Goal: Task Accomplishment & Management: Complete application form

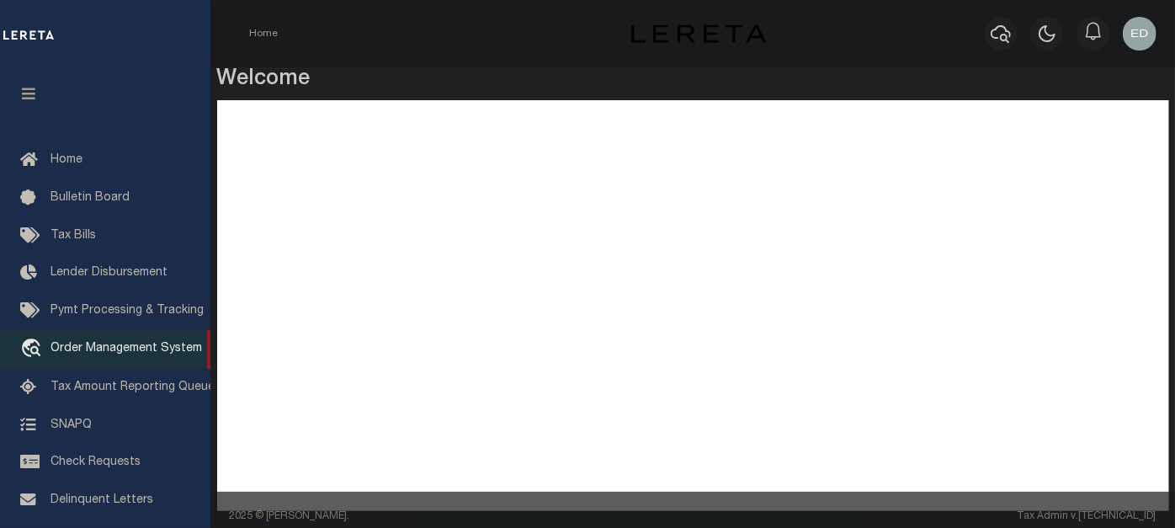
click at [86, 354] on span "Order Management System" at bounding box center [125, 349] width 151 height 12
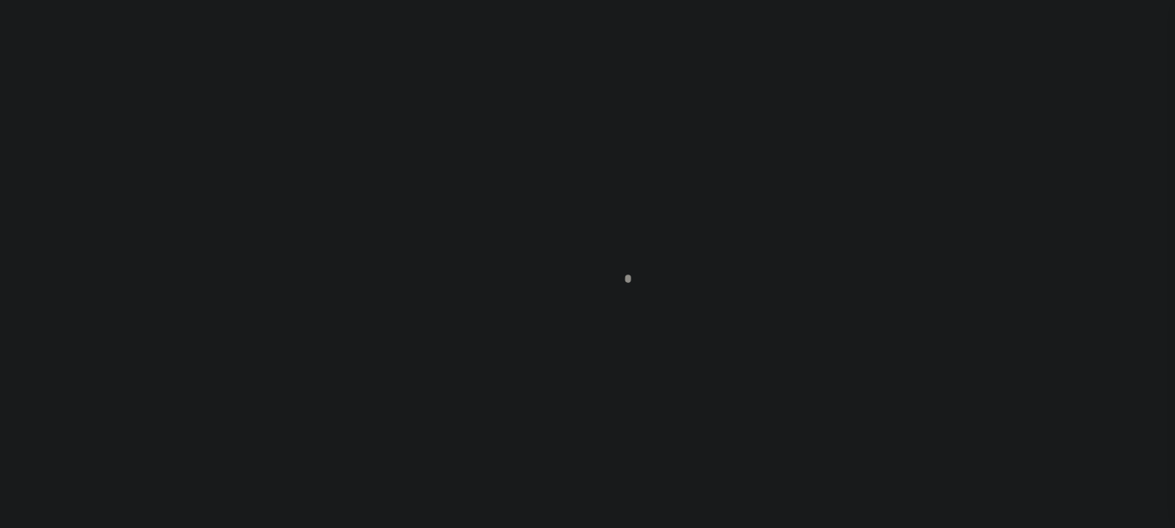
scroll to position [125, 0]
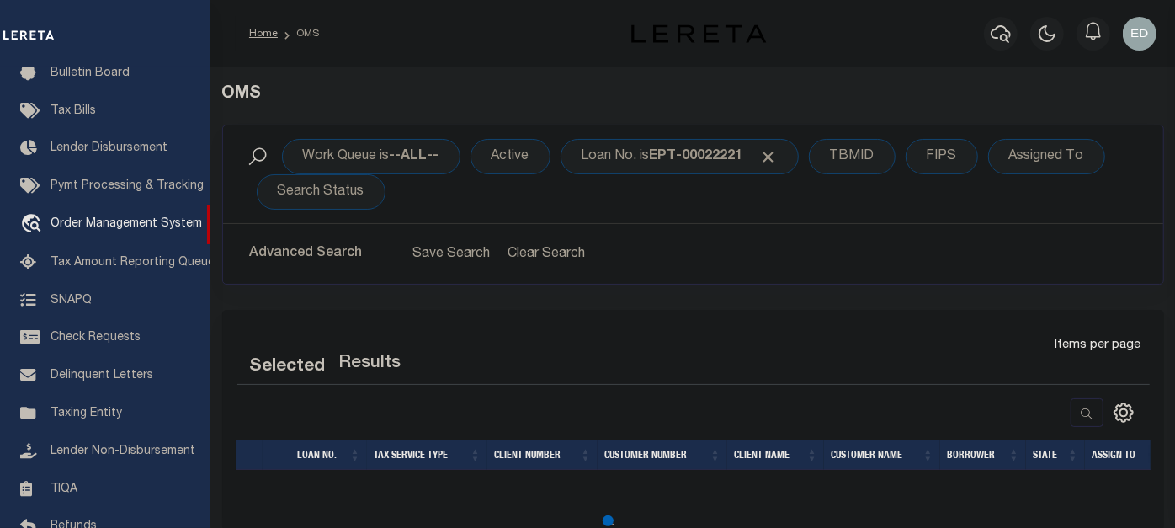
select select "200"
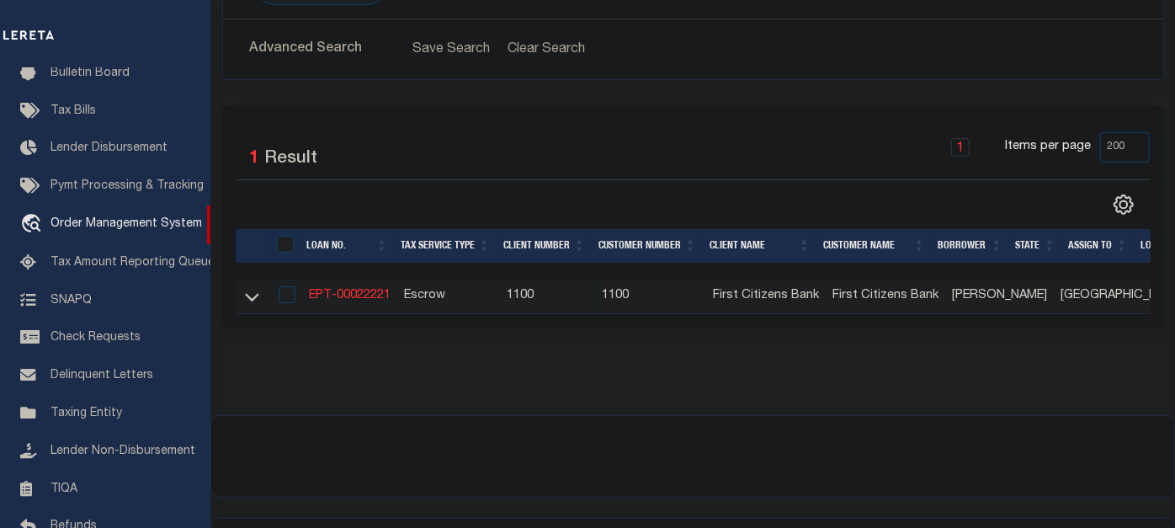
scroll to position [204, 0]
click at [247, 300] on icon at bounding box center [252, 299] width 14 height 8
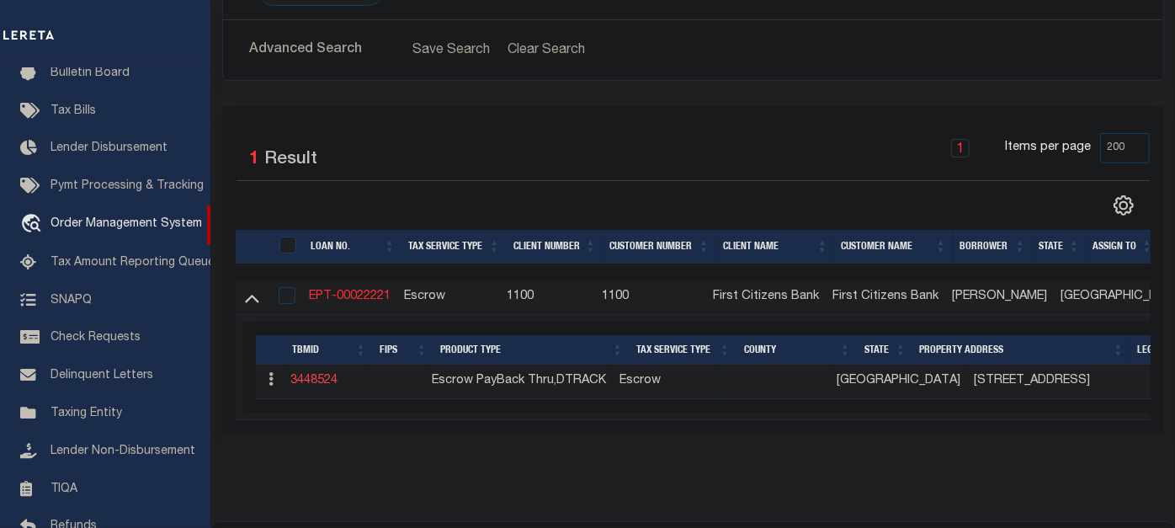
click at [323, 378] on link "3448524" at bounding box center [314, 380] width 47 height 12
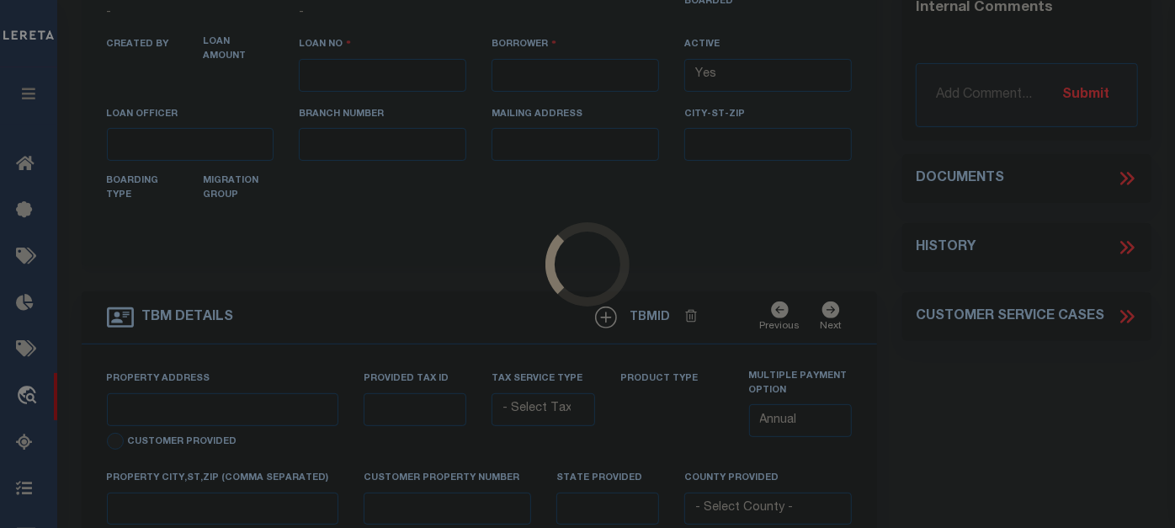
type input "EPT-00022221"
type input "E E Pereyra"
select select
type input "[DATE]"
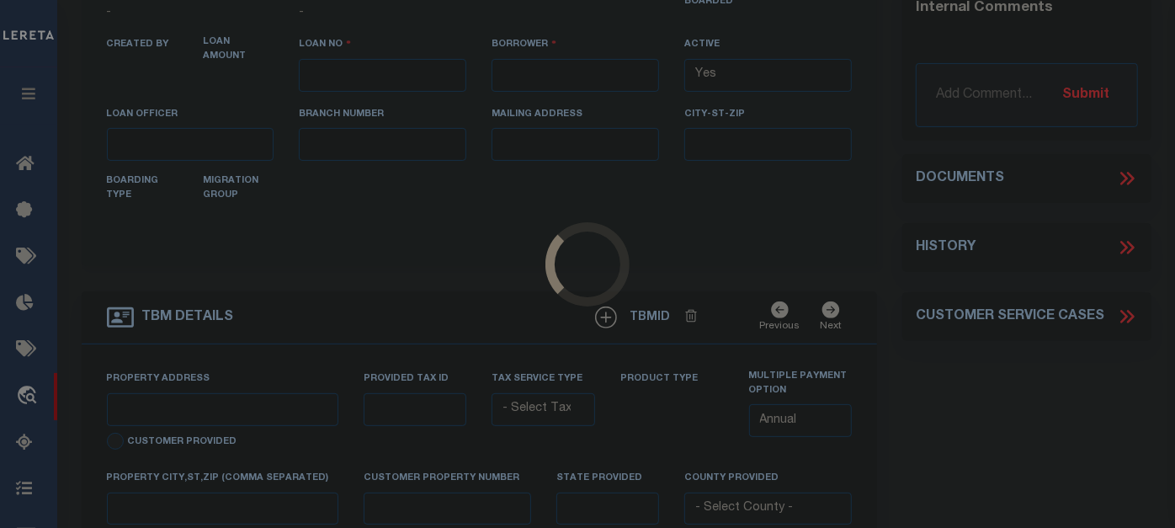
select select "10"
select select "Escrow"
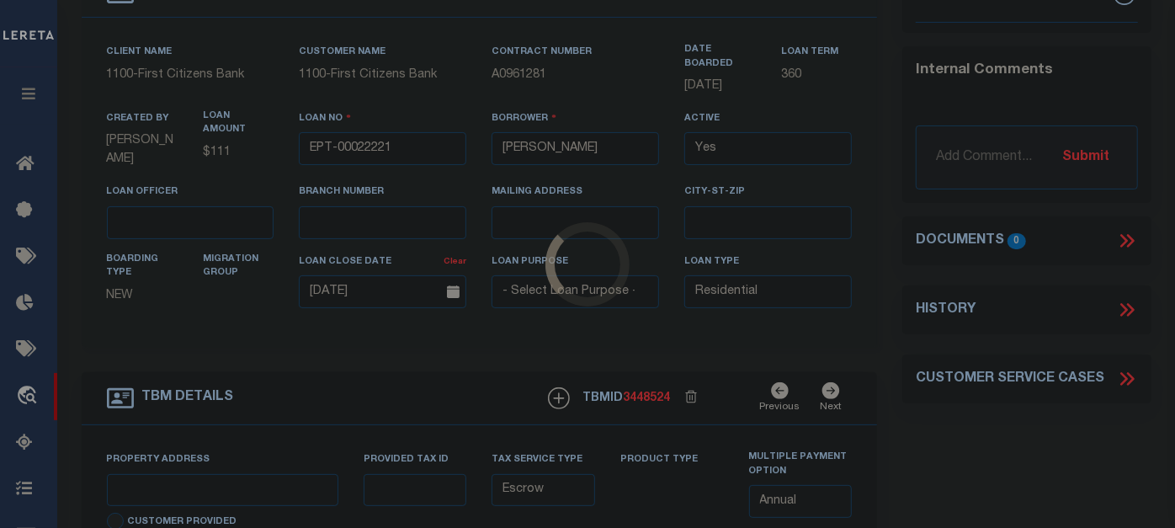
scroll to position [40, 0]
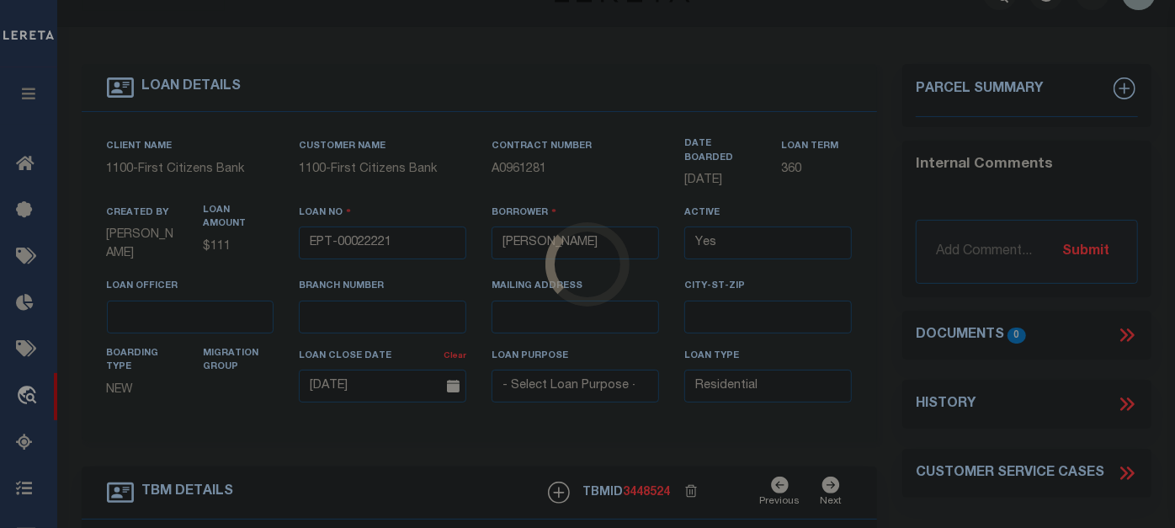
select select "8254"
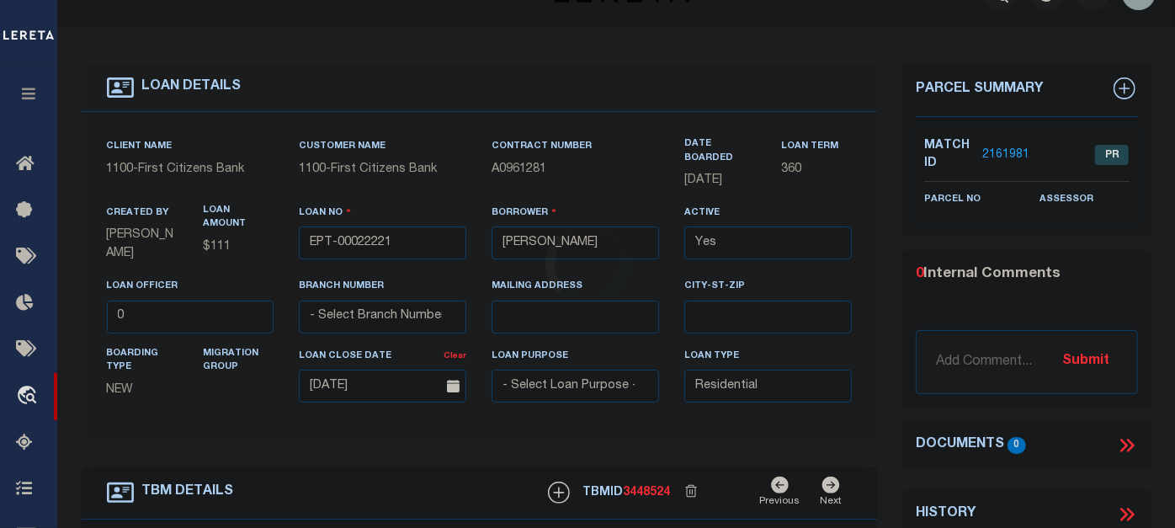
type input "4504 & 4506 TREE LANE"
select select
type input "FORT WORTH TX 76114"
type input "[GEOGRAPHIC_DATA]"
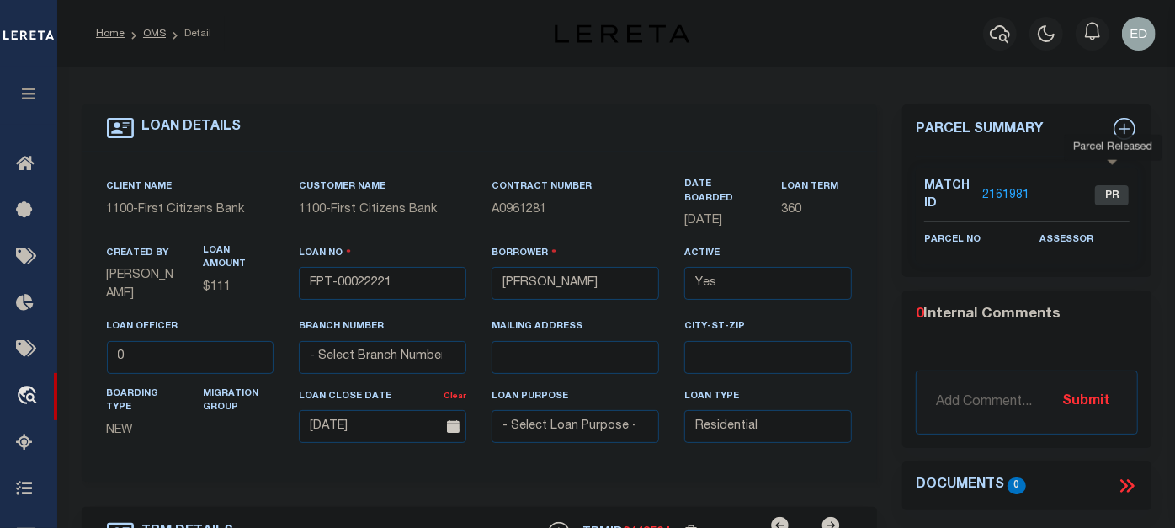
click at [1112, 190] on span "PR" at bounding box center [1112, 195] width 34 height 20
click at [1010, 192] on link "2161981" at bounding box center [1005, 196] width 47 height 18
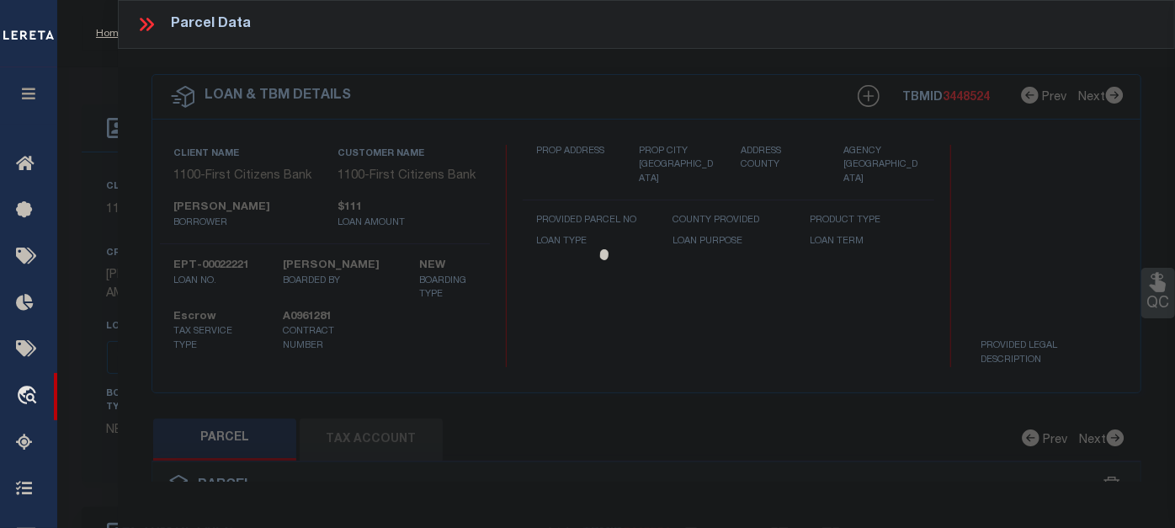
checkbox input "false"
select select "PR"
checkbox input "false"
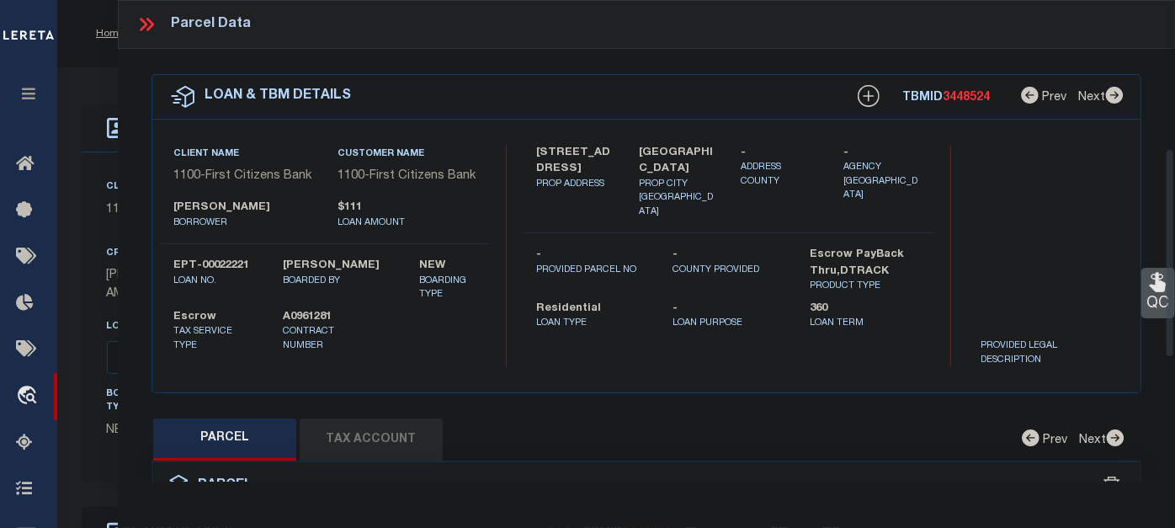
scroll to position [341, 0]
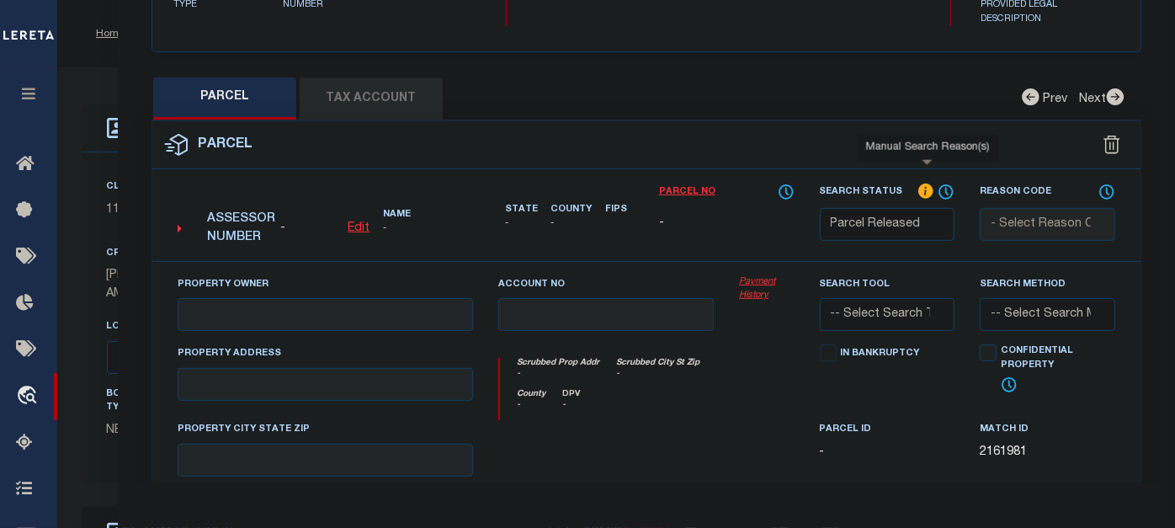
click at [923, 188] on icon at bounding box center [925, 190] width 15 height 15
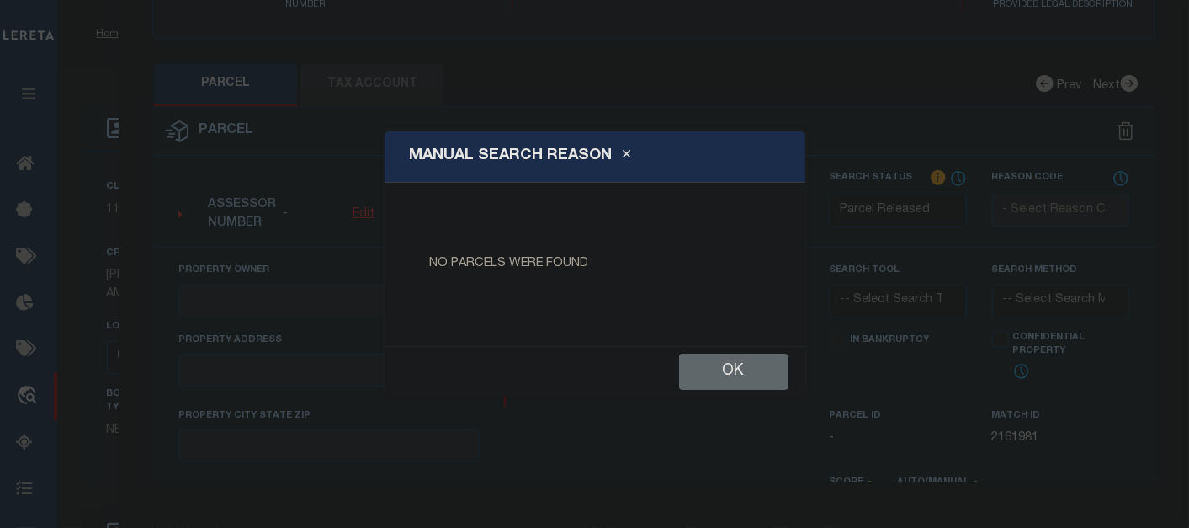
click at [743, 360] on button "Ok" at bounding box center [733, 371] width 109 height 36
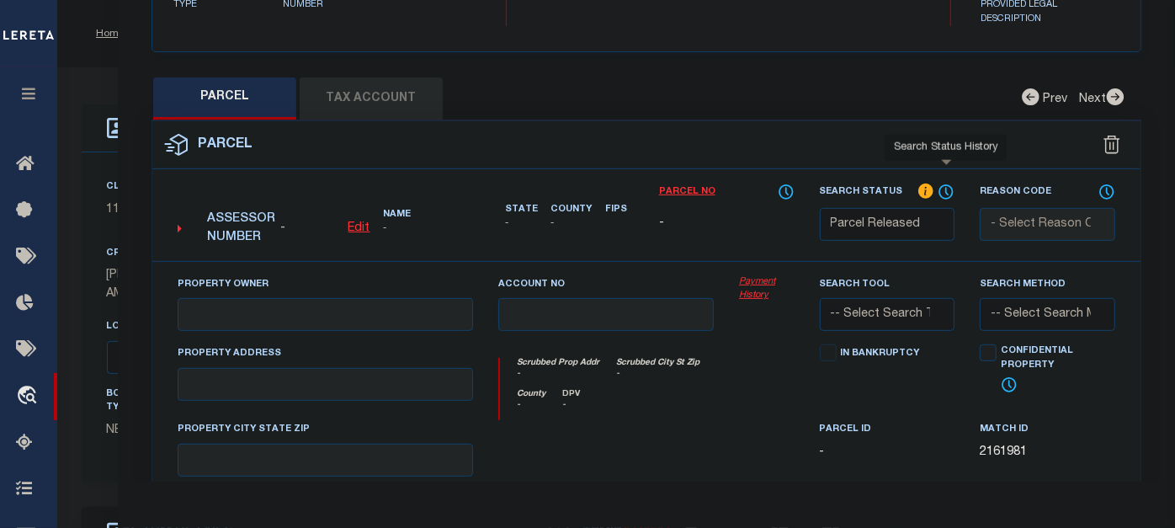
click at [948, 194] on icon at bounding box center [947, 191] width 2 height 7
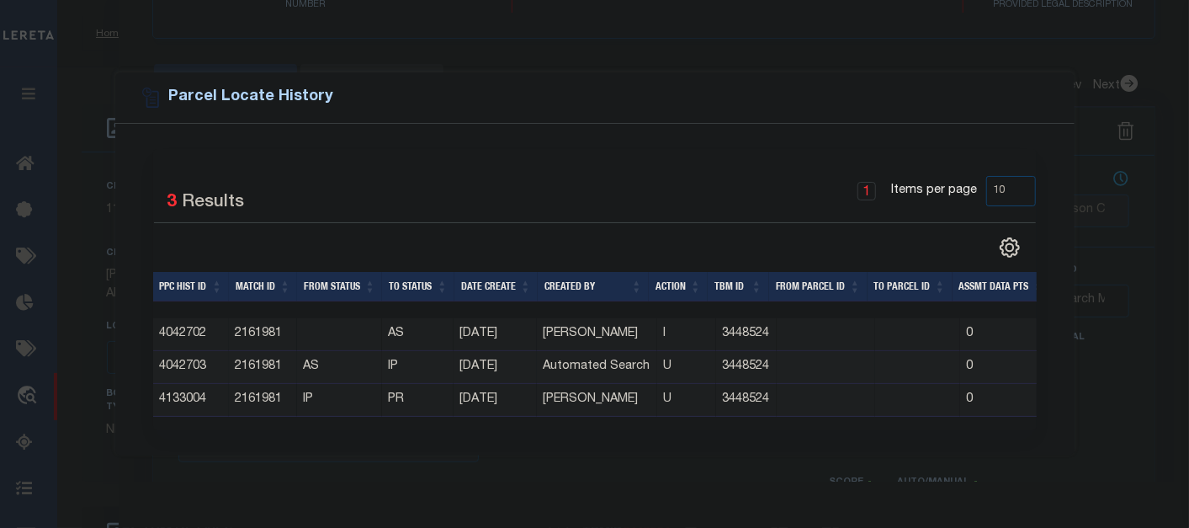
click at [1040, 87] on button "Close" at bounding box center [1043, 98] width 22 height 22
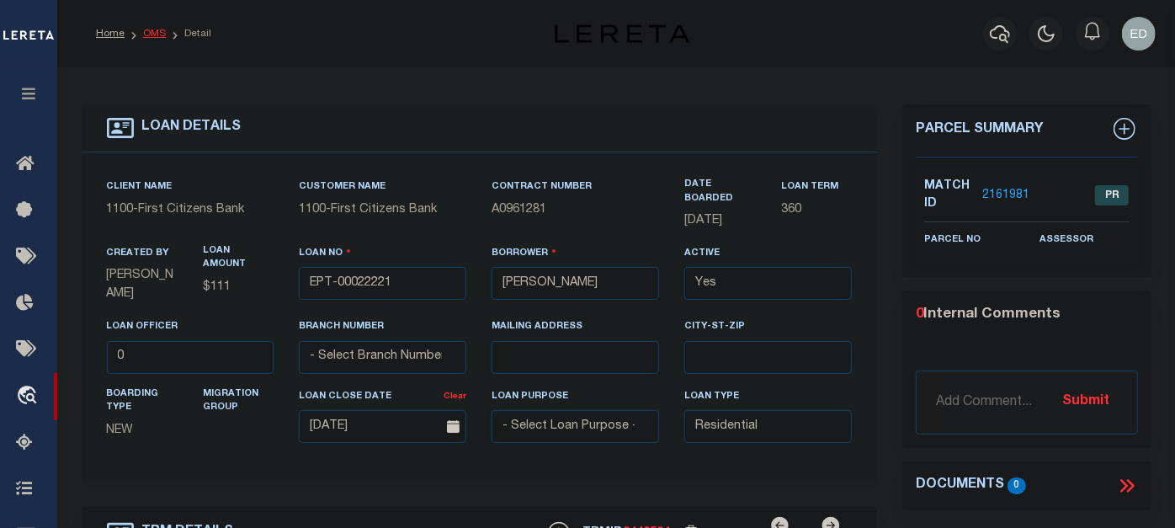
click at [161, 35] on link "OMS" at bounding box center [154, 34] width 23 height 10
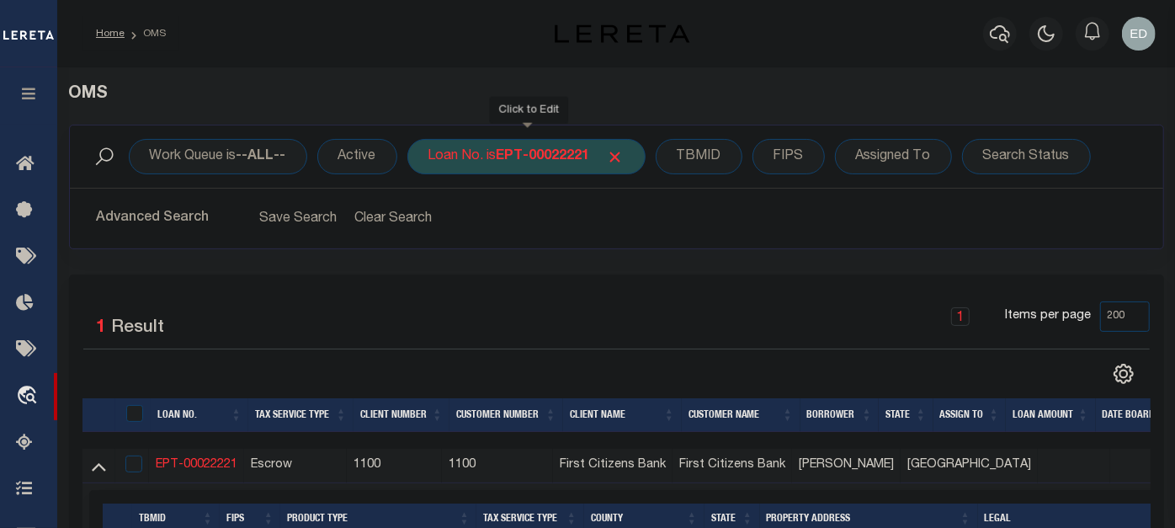
click at [557, 156] on b "EPT-00022221" at bounding box center [543, 156] width 93 height 13
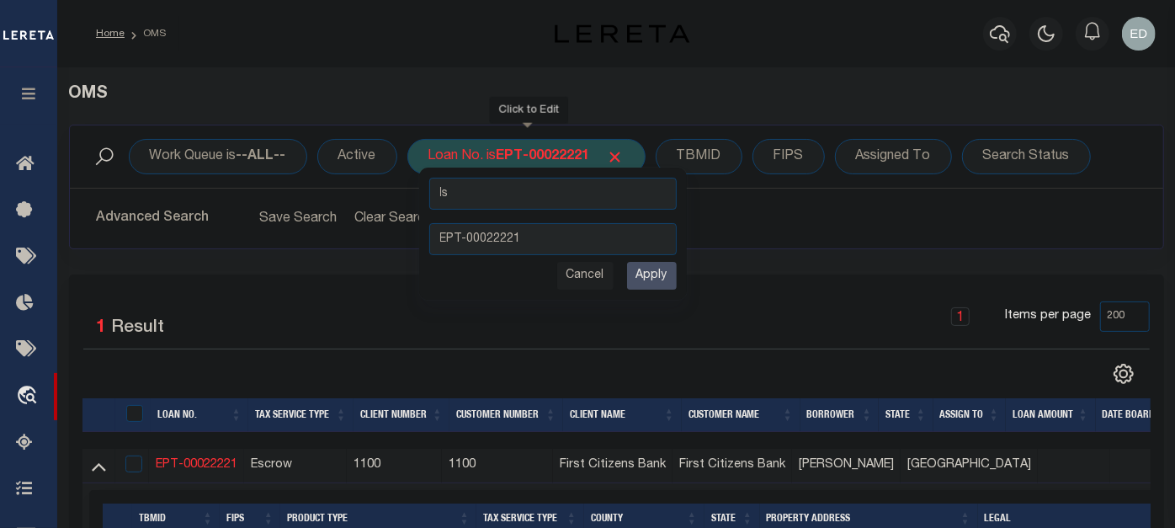
click at [523, 187] on select "Is Contains" at bounding box center [552, 194] width 247 height 32
select select "c"
click at [429, 178] on select "Is Contains" at bounding box center [552, 194] width 247 height 32
click at [465, 242] on input "EPT-00022221" at bounding box center [552, 239] width 247 height 32
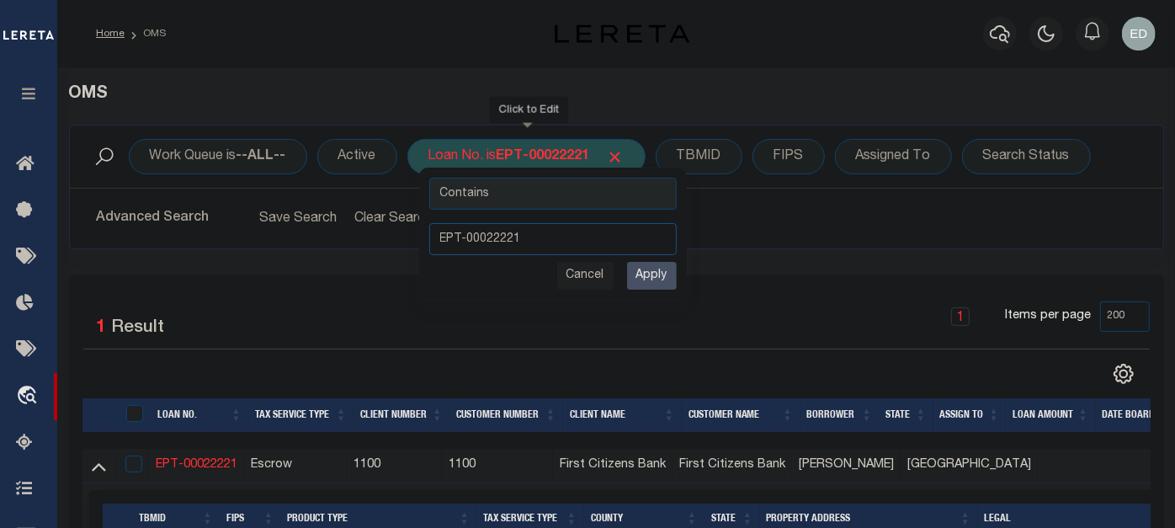
type input "EPT-"
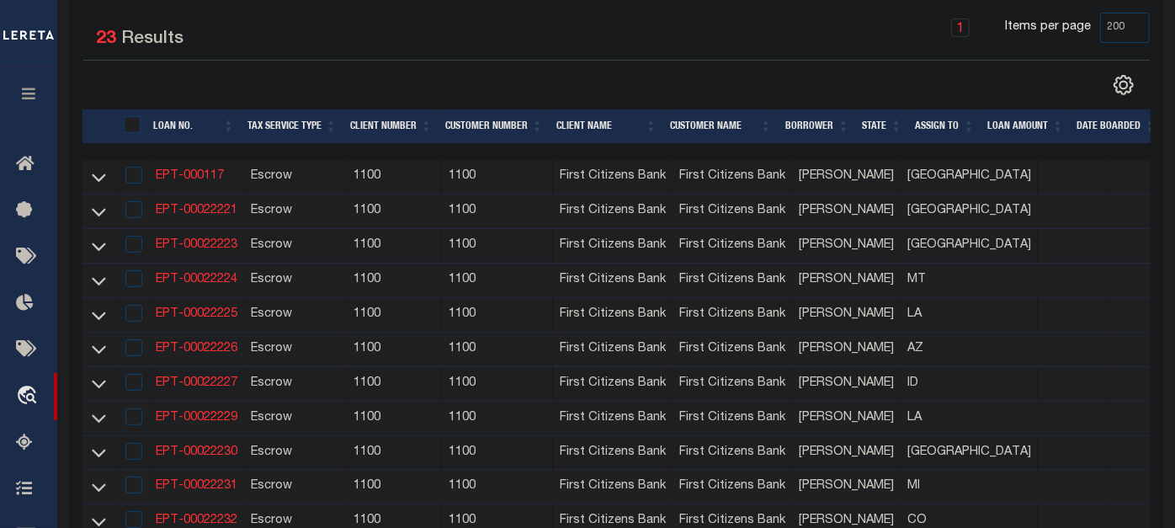
scroll to position [288, 0]
click at [221, 316] on link "EPT-00022225" at bounding box center [197, 315] width 82 height 12
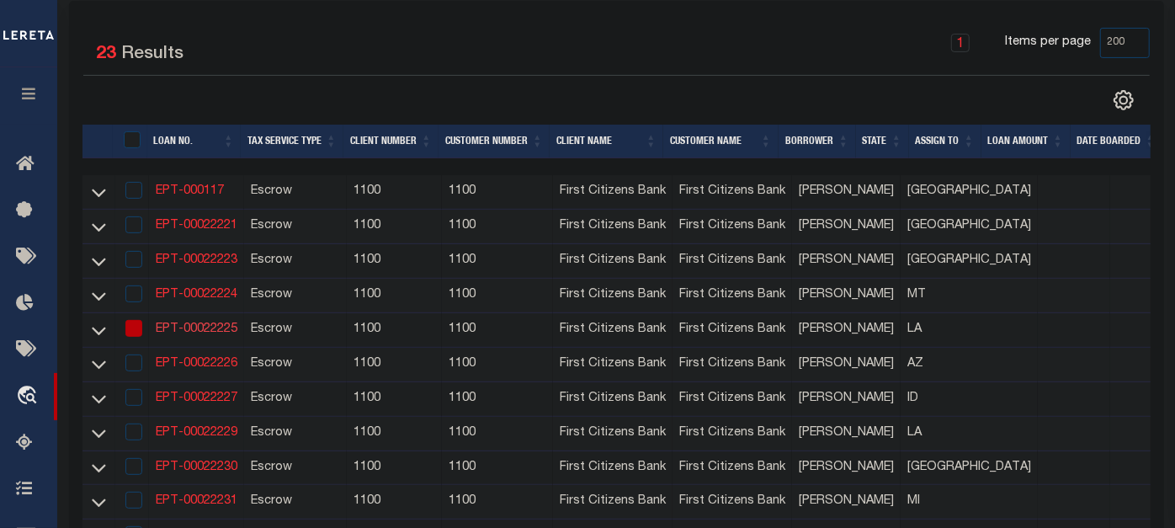
type input "EPT-00022225"
select select
type input "LOT 2 EM OF ELIAS MADERE TRACT EAST 12TH STREET"
type input "reserve LA 70084"
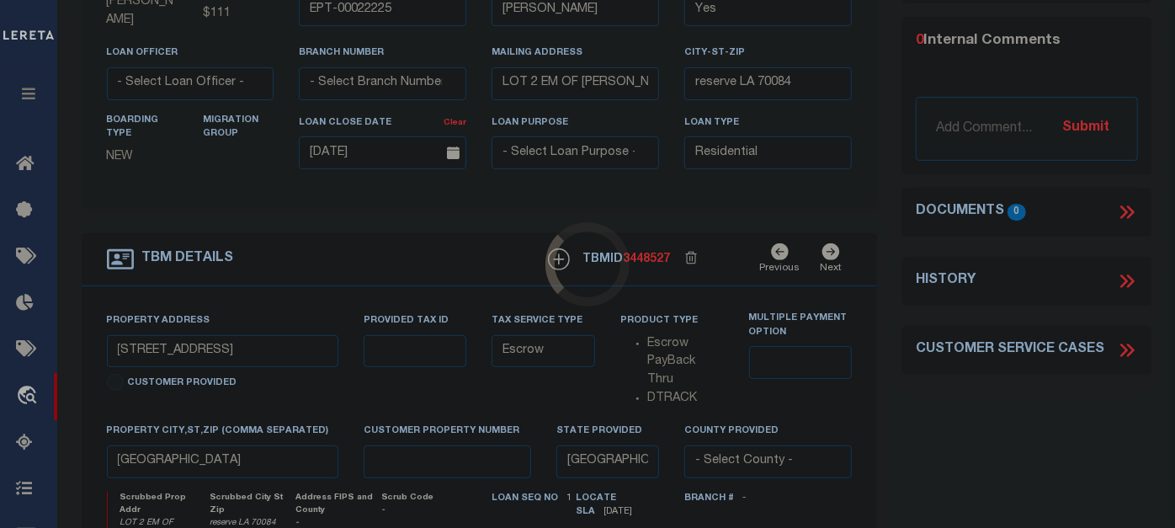
type input "LOT 2 EM OF ELIAS MADERE TRACT EAST 12TH STREET"
select select
type input "reserve LA 70084"
type input "LA"
type textarea "LOT 2 EM OF ELIAS MADERE TRACT EAST 12TH STREET RESERVE LA 70084"
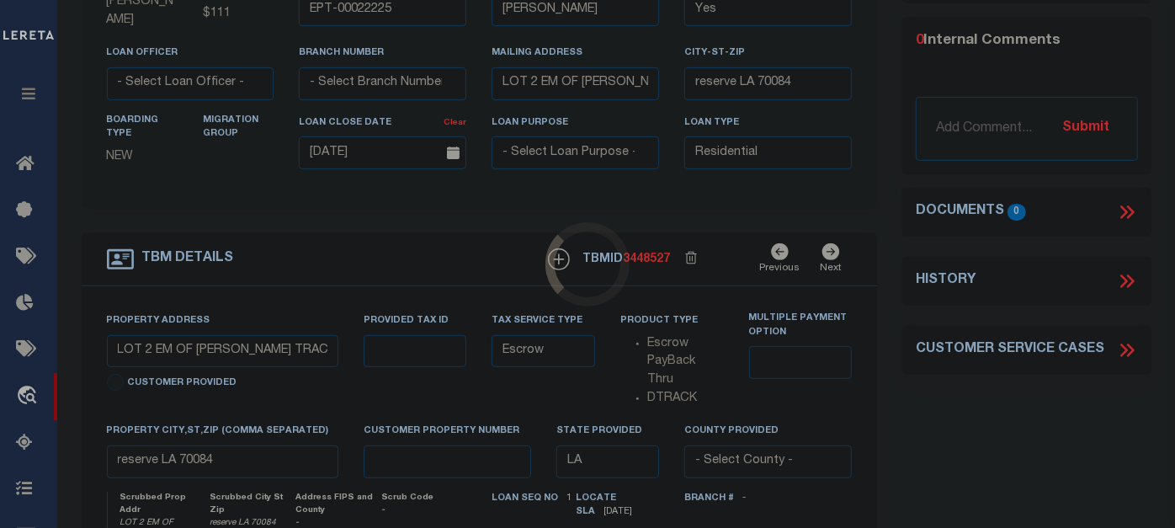
scroll to position [0, 0]
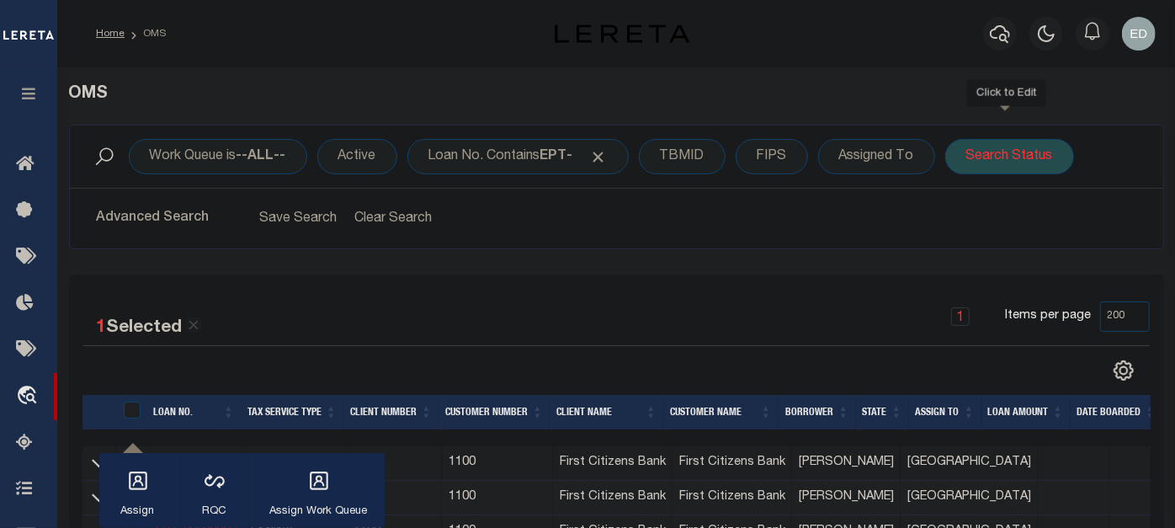
click at [972, 149] on div "Search Status" at bounding box center [1009, 156] width 129 height 35
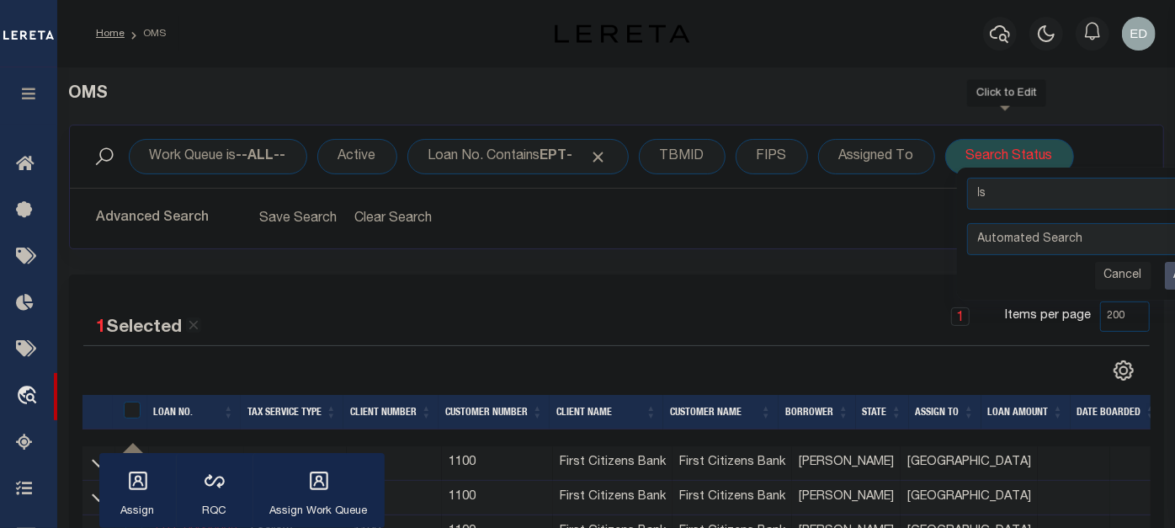
click at [1017, 236] on select "Automated Search Bad Parcel Complete Duplicate Parcel High Dollar Reporting In …" at bounding box center [1090, 239] width 247 height 32
select select "CP"
click at [967, 223] on select "Automated Search Bad Parcel Complete Duplicate Parcel High Dollar Reporting In …" at bounding box center [1090, 239] width 247 height 32
click at [1166, 275] on input "Apply" at bounding box center [1190, 276] width 50 height 28
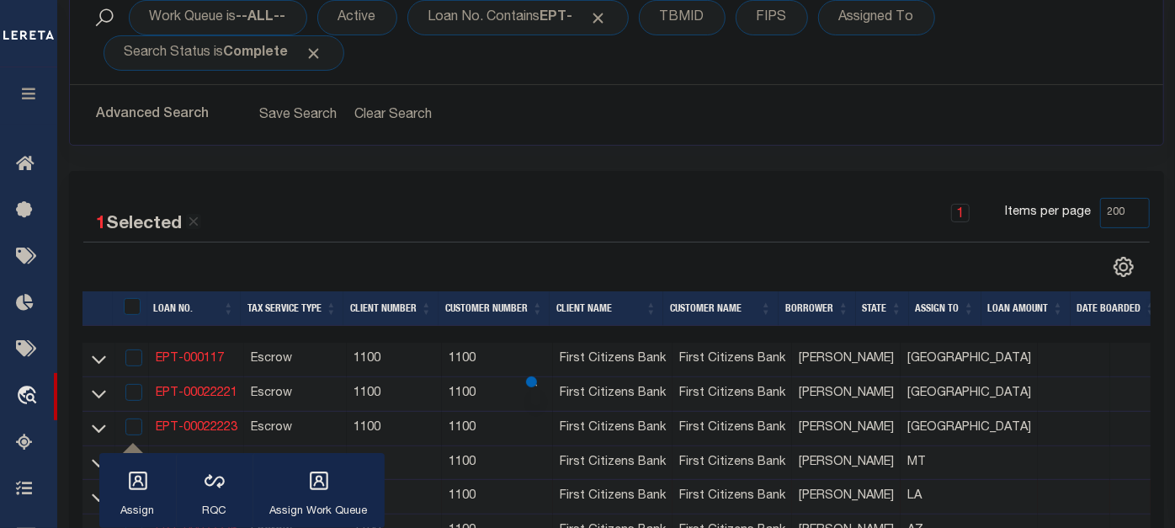
scroll to position [141, 0]
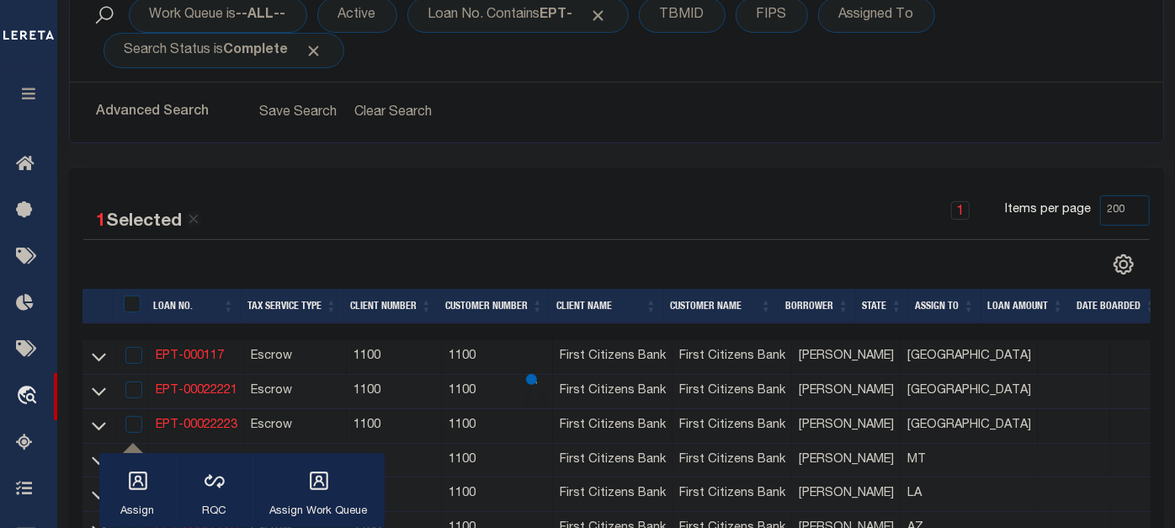
click at [560, 210] on div "1 Items per page 10 25 50 100 200" at bounding box center [753, 217] width 794 height 44
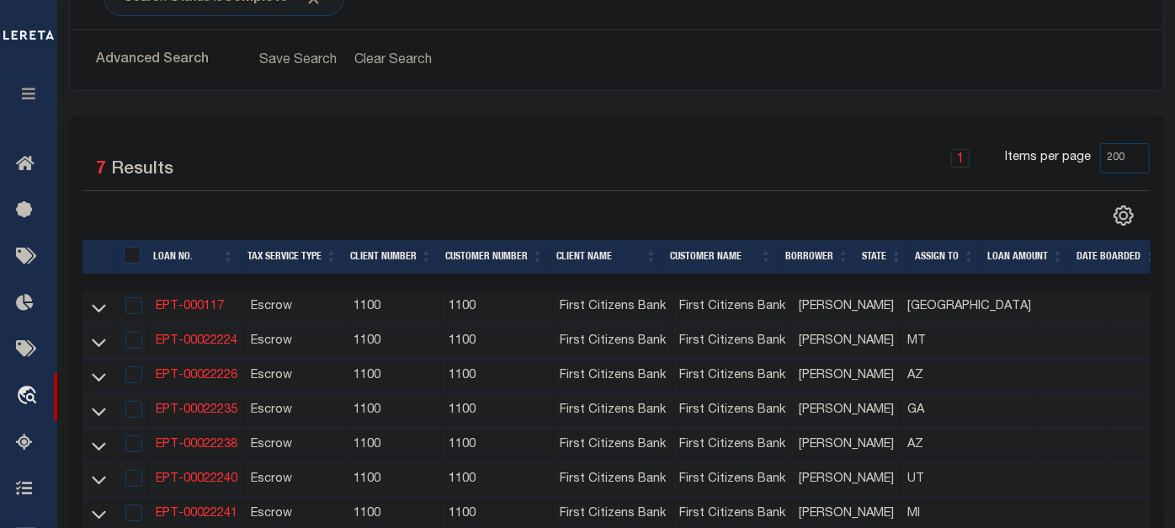
scroll to position [195, 0]
click at [207, 340] on link "EPT-00022224" at bounding box center [197, 339] width 82 height 12
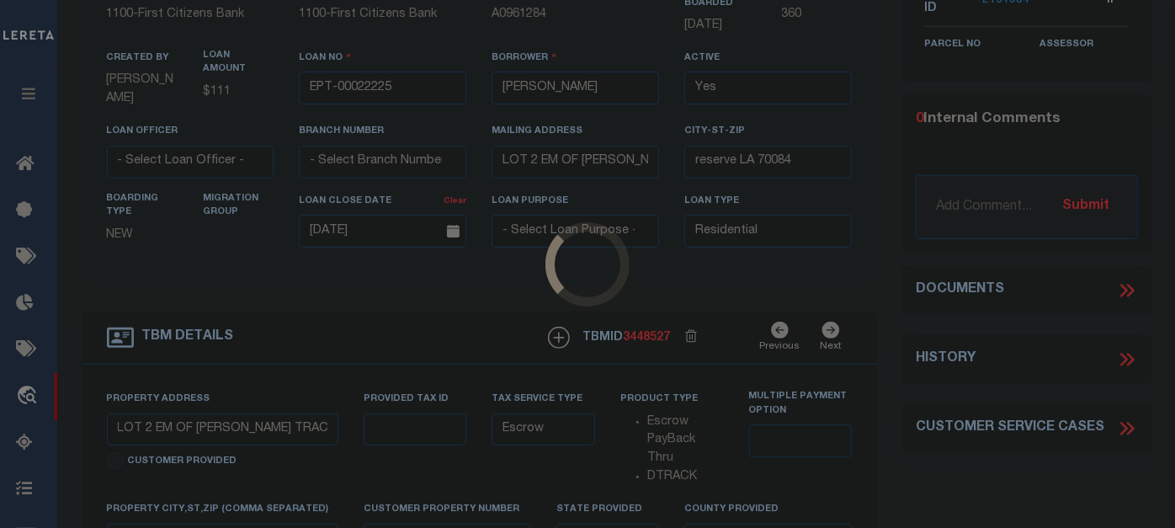
type input "EPT-00022224"
type input "715 FIRE LN"
type input "ANACONDA MT 59711-6198"
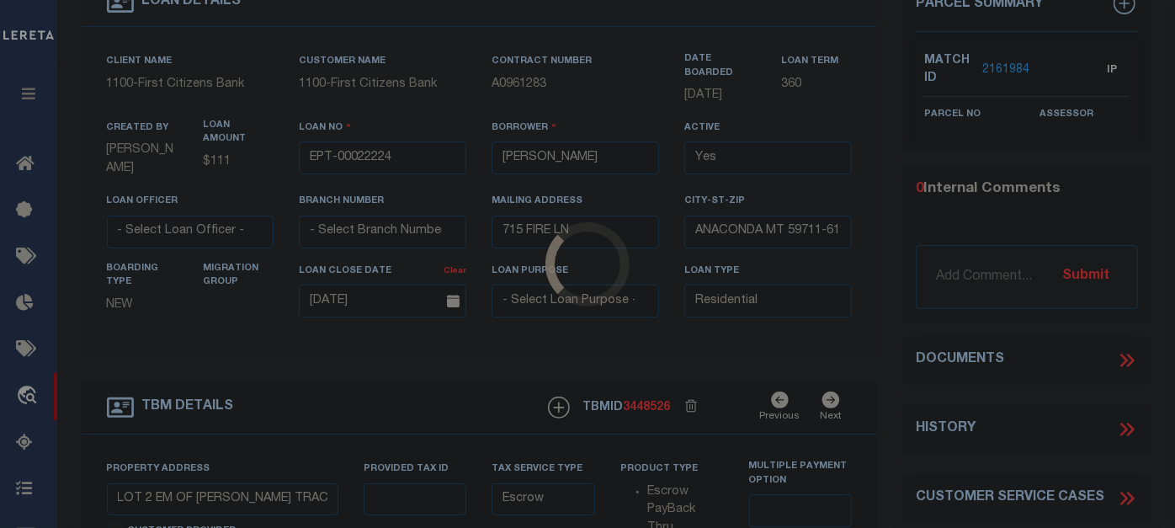
type input "715 FIRE LN"
select select
type input "ANACONDA MT 59711-6198"
type input "MT"
type textarea "[STREET_ADDRESS]"
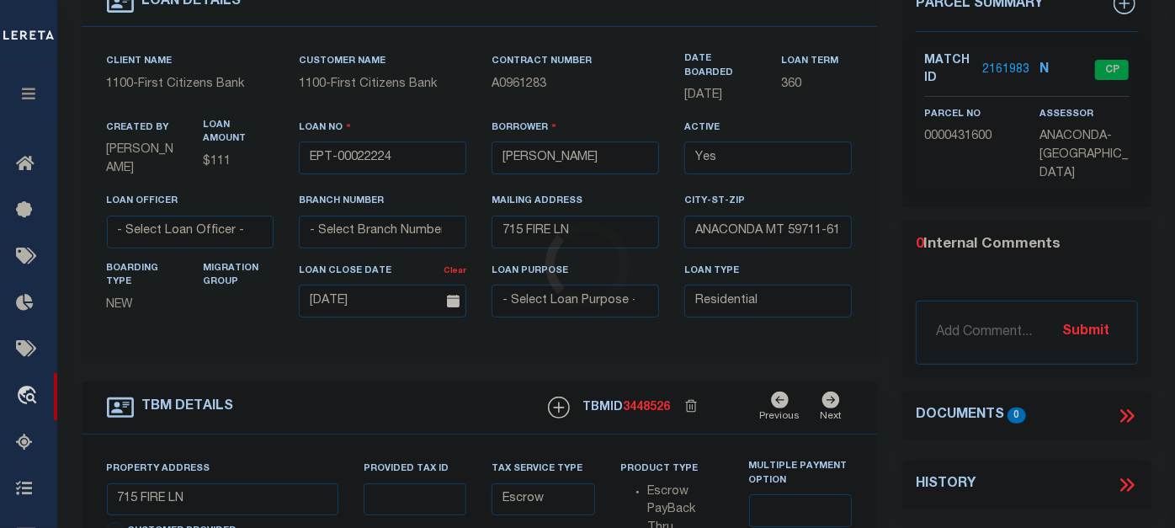
scroll to position [0, 0]
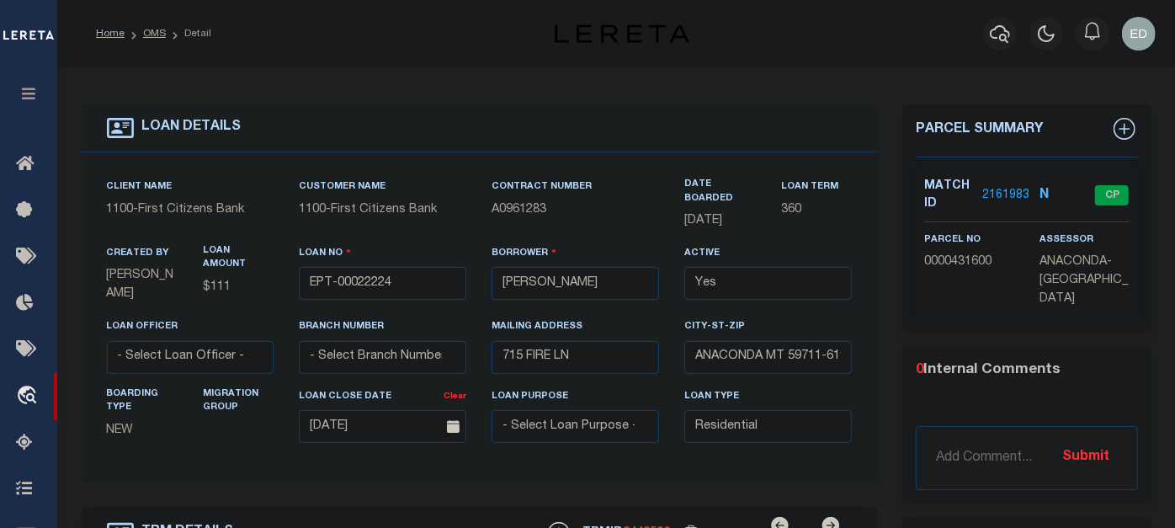
click at [673, 399] on div "Loan Type - Select Loan Type - Commercial Residential" at bounding box center [768, 421] width 193 height 69
click at [364, 293] on input "EPT-00022224" at bounding box center [382, 283] width 167 height 33
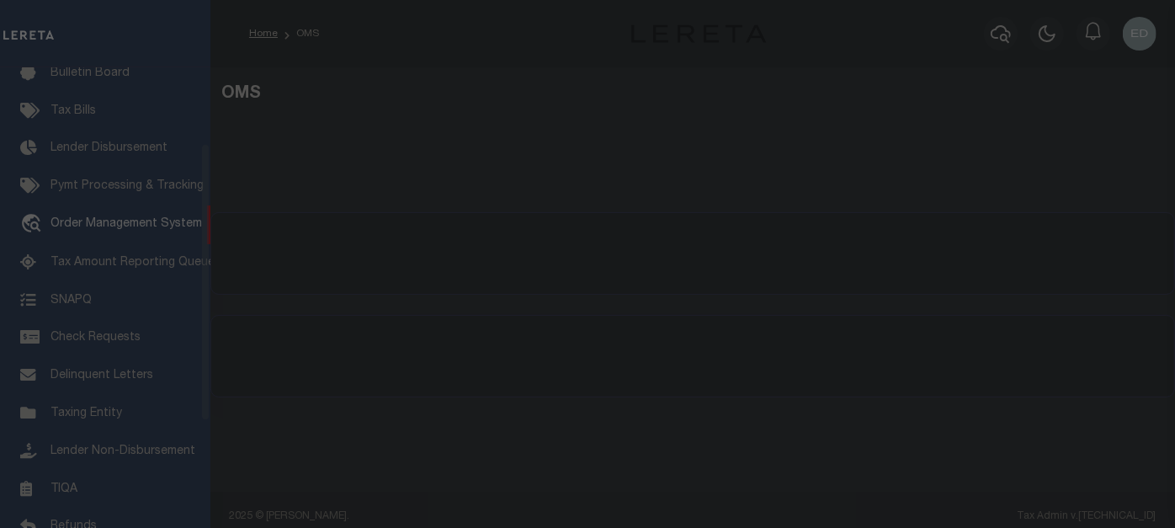
scroll to position [125, 0]
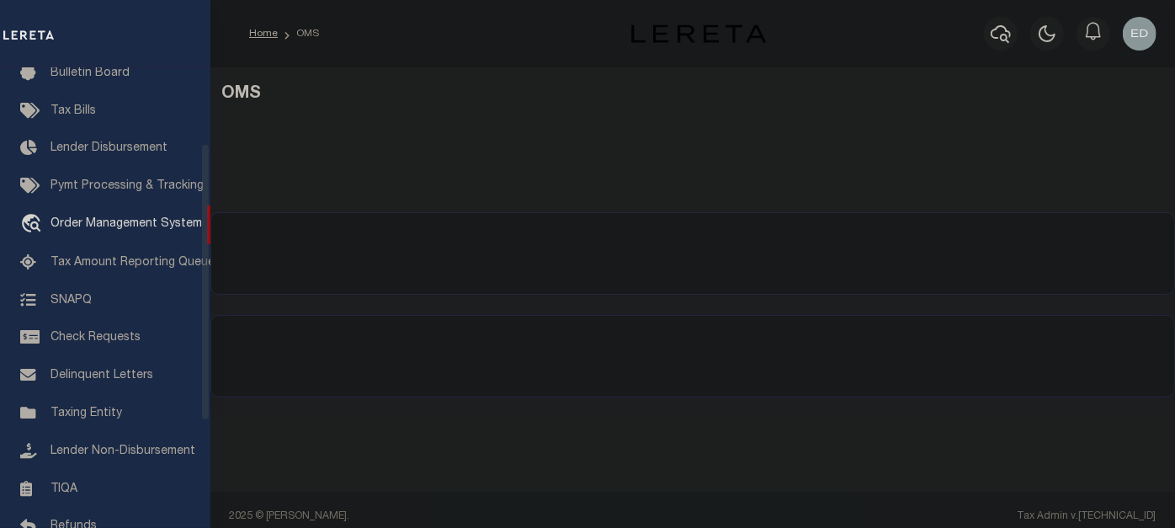
select select "200"
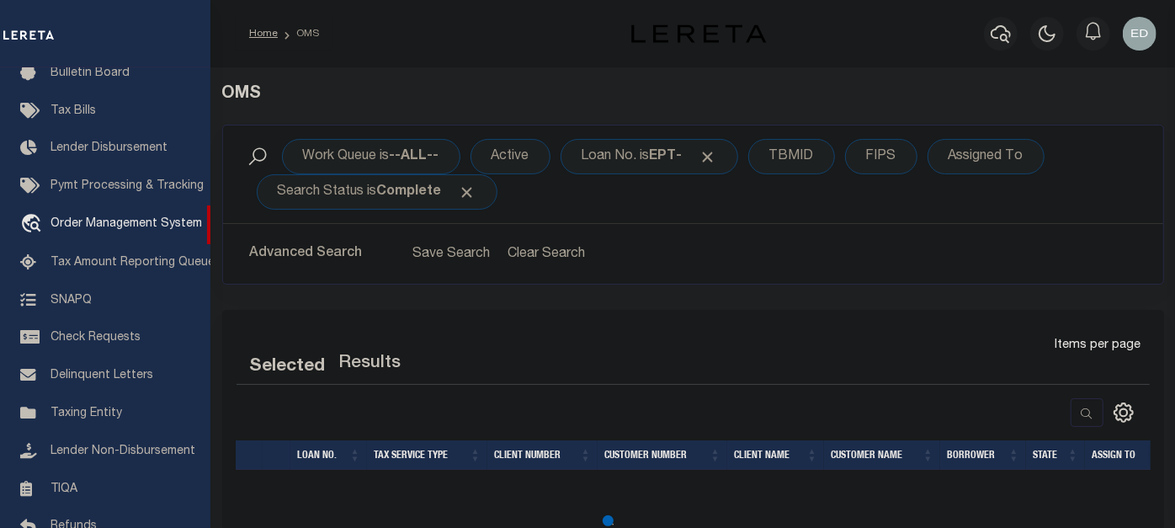
select select "200"
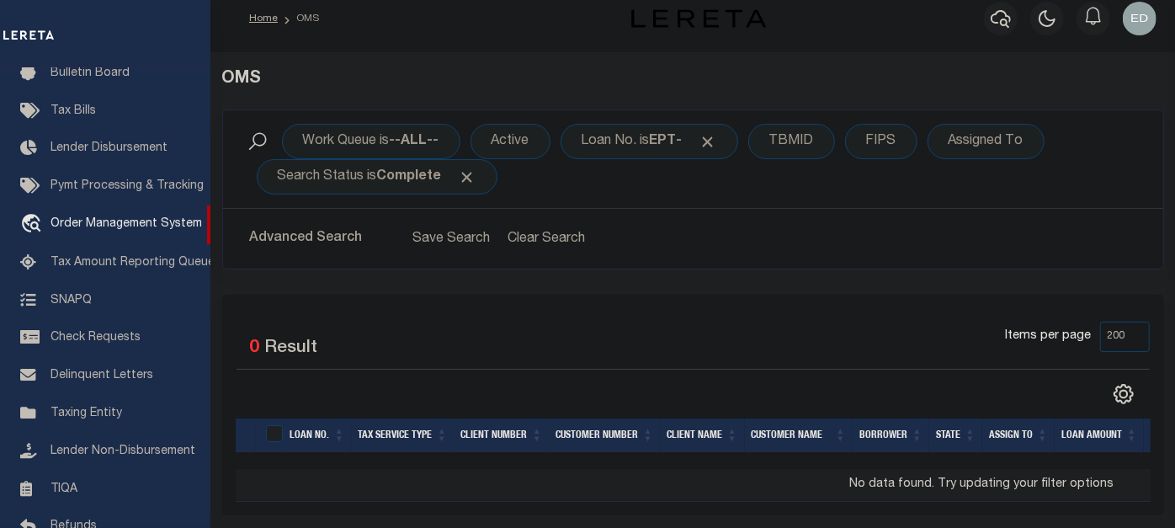
scroll to position [0, 0]
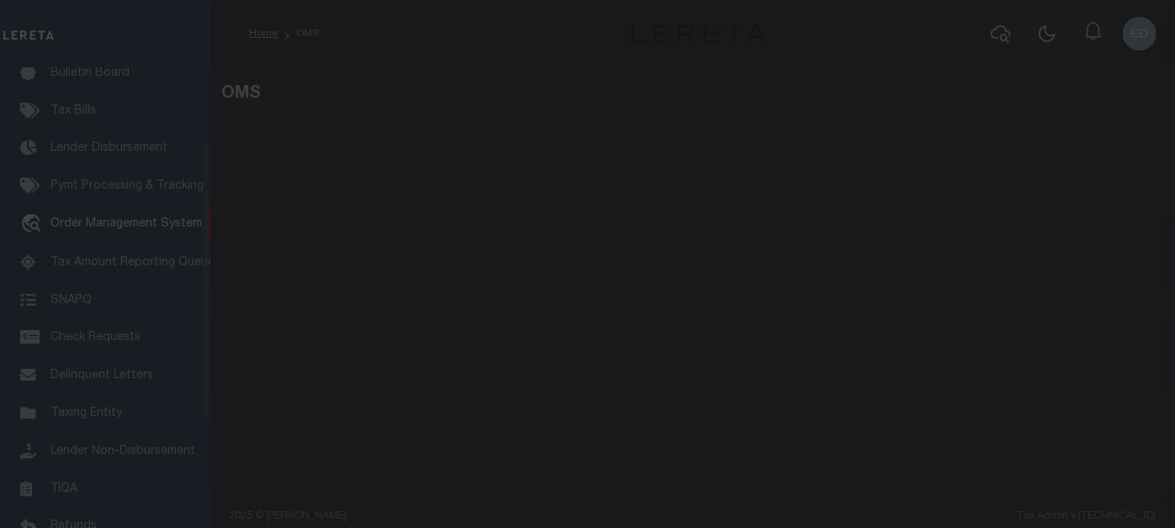
scroll to position [125, 0]
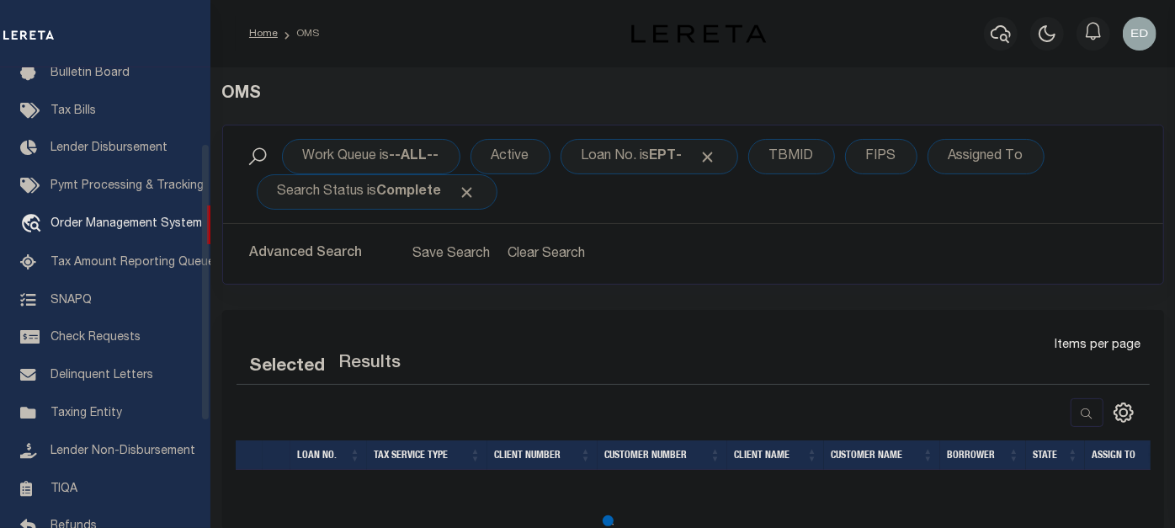
select select "200"
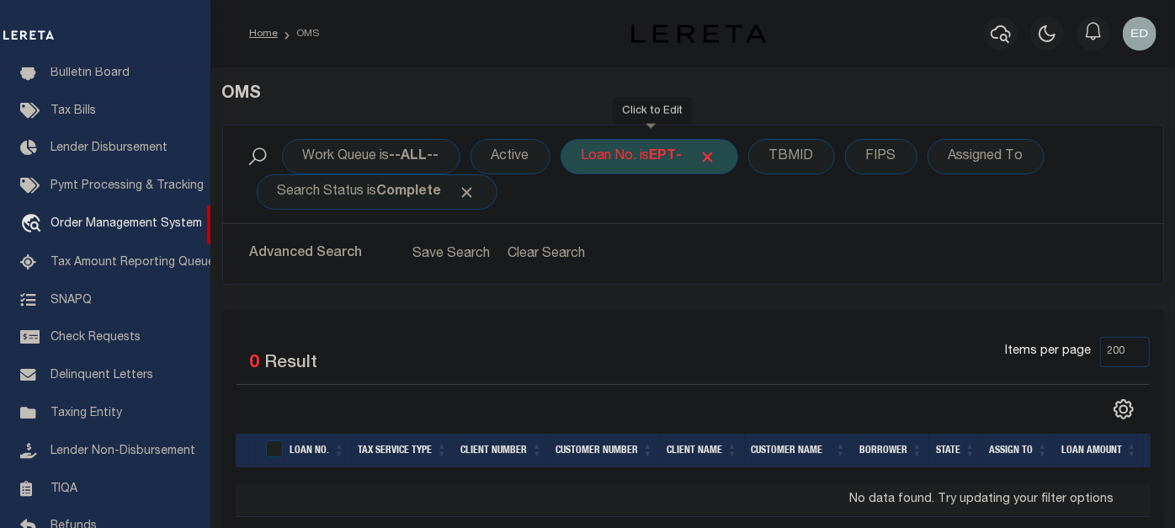
click at [651, 156] on div "Loan No. is EPT-" at bounding box center [649, 156] width 178 height 35
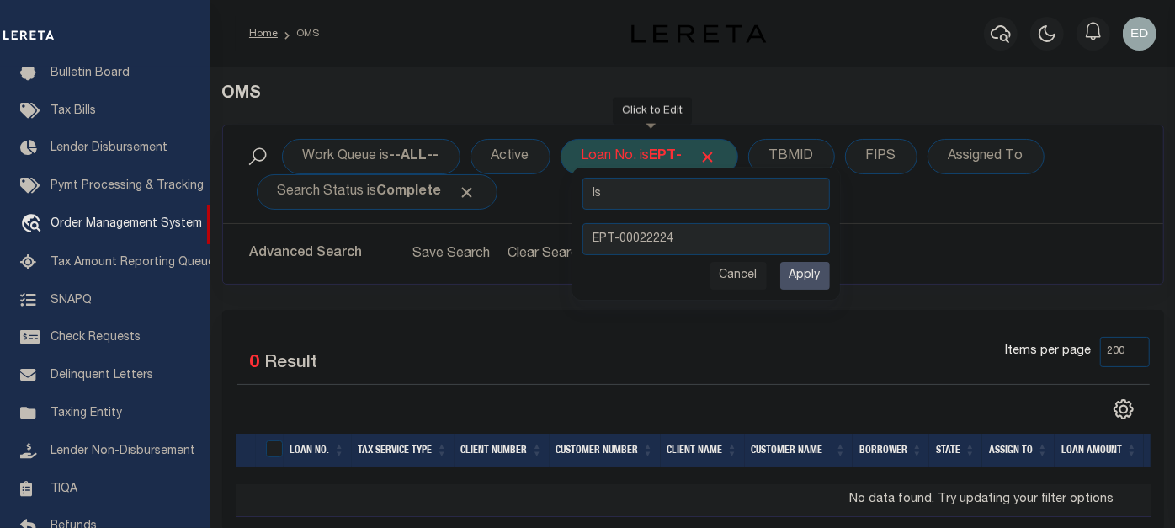
type input "EPT-00022224"
click at [808, 274] on input "Apply" at bounding box center [805, 276] width 50 height 28
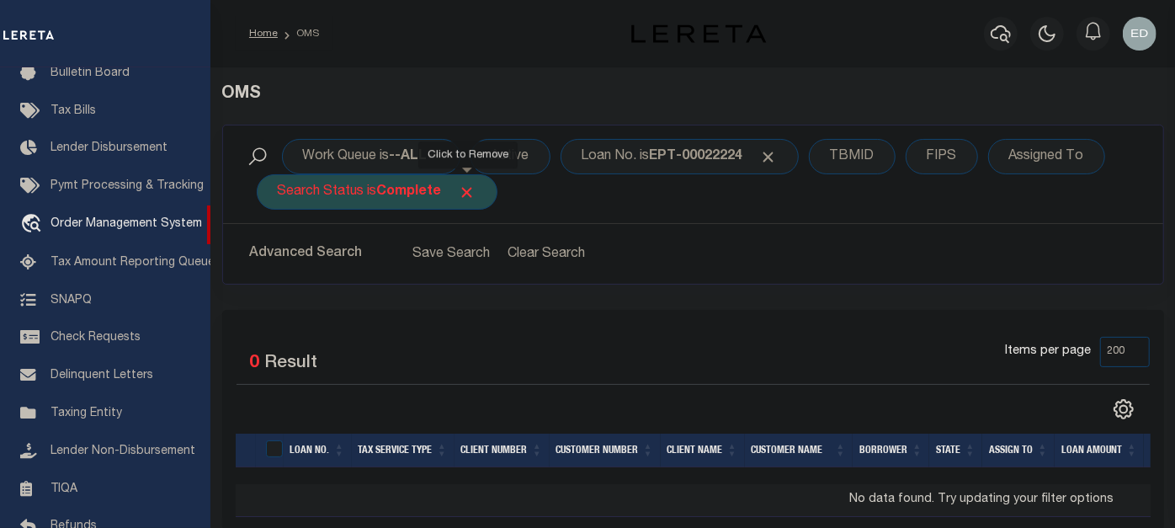
click at [473, 192] on span "Click to Remove" at bounding box center [468, 192] width 18 height 18
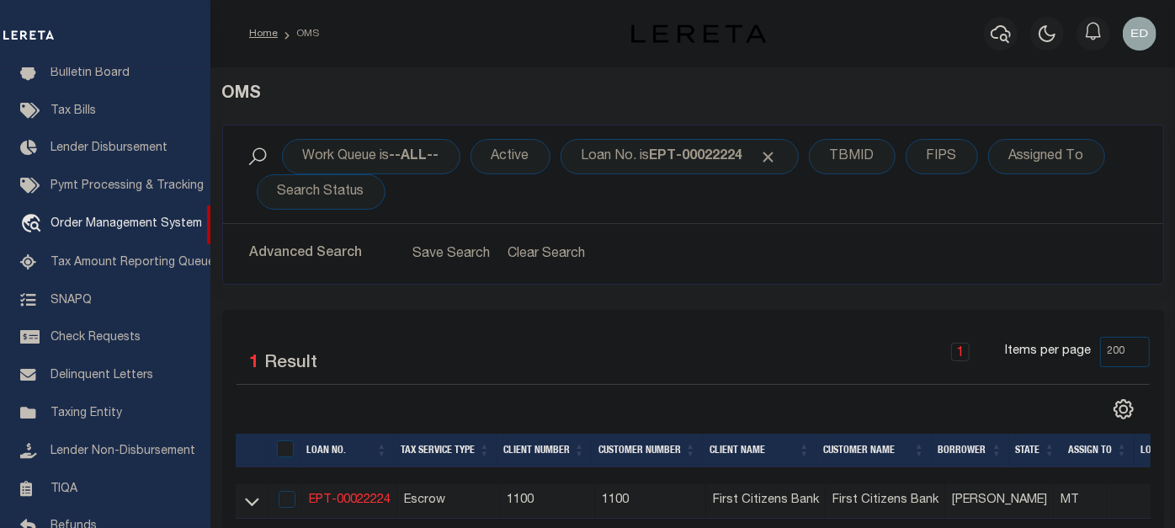
scroll to position [127, 0]
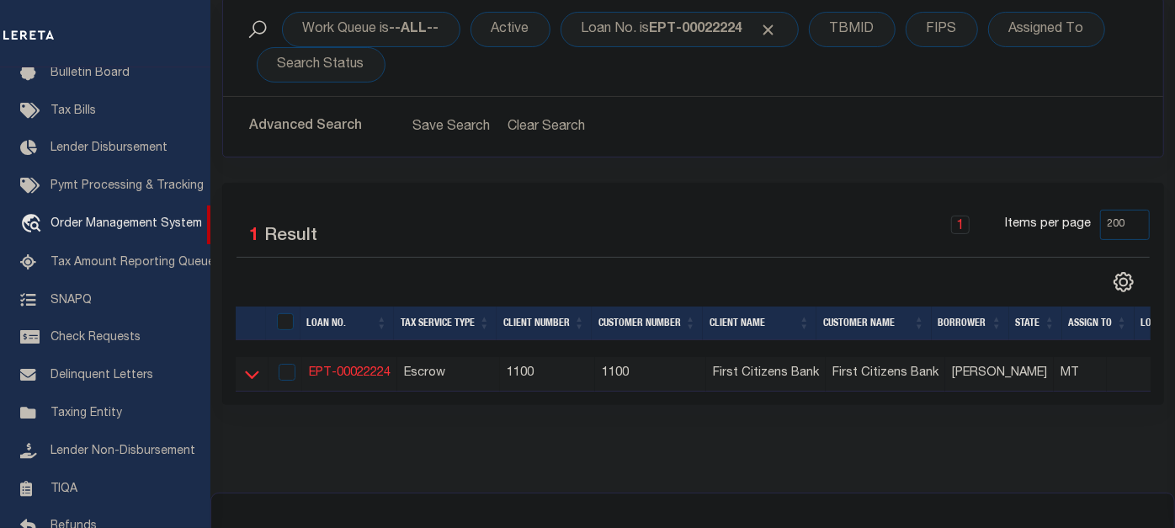
click at [254, 374] on icon at bounding box center [252, 375] width 14 height 8
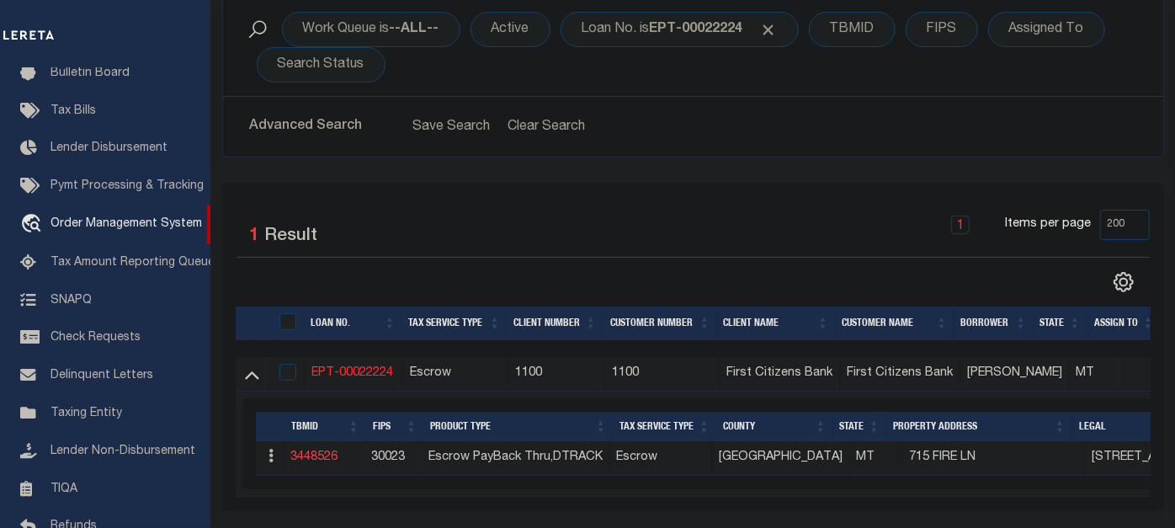
click at [322, 459] on link "3448526" at bounding box center [314, 457] width 47 height 12
type input "EPT-00022224"
type input "[PERSON_NAME]"
select select "False"
select select
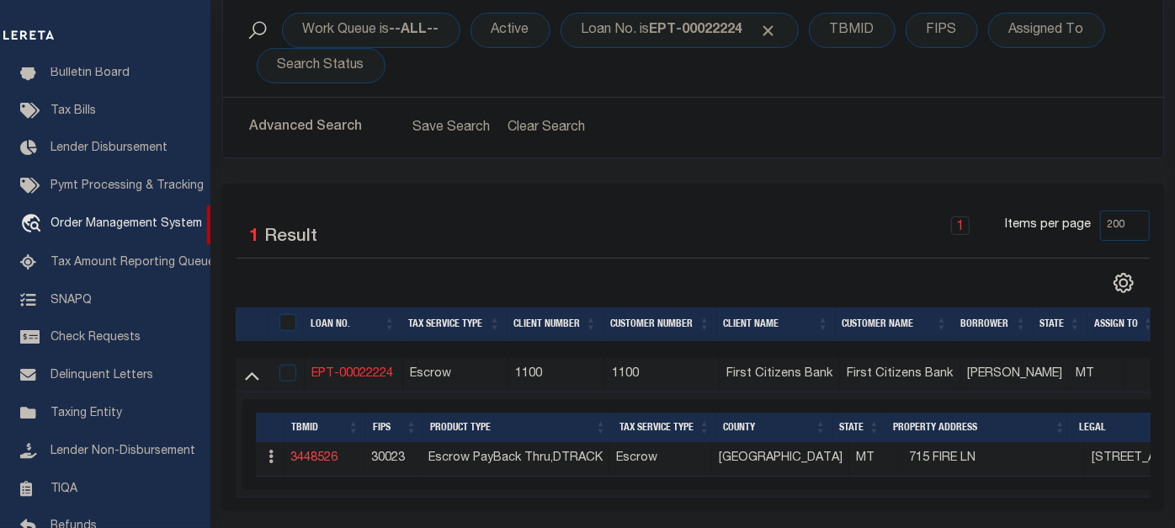
select select
type input "715 FIRE LN"
type input "ANACONDA MT 59711-6198"
type input "06/09/2025"
select select "10"
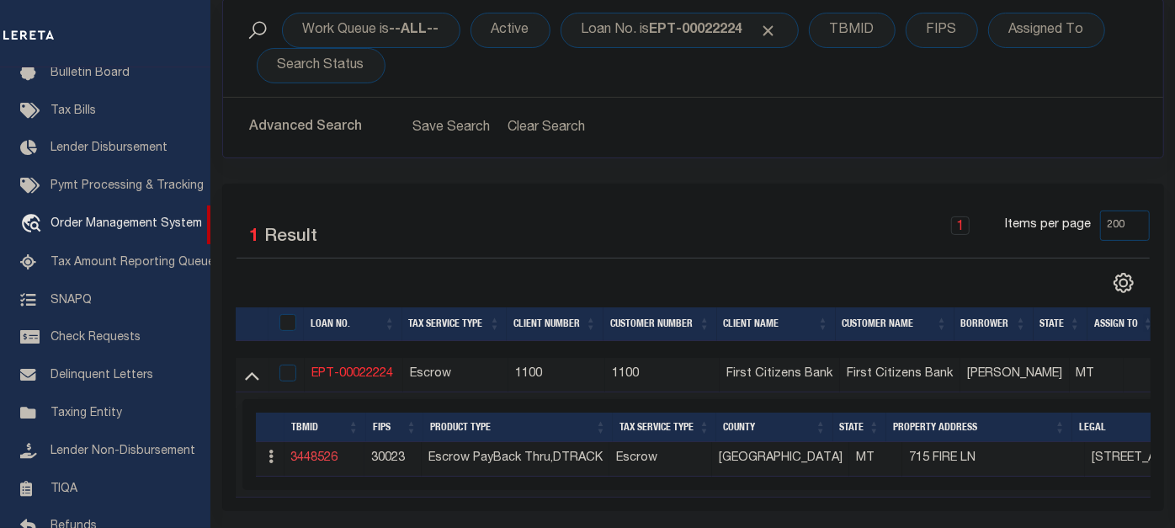
select select "Escrow"
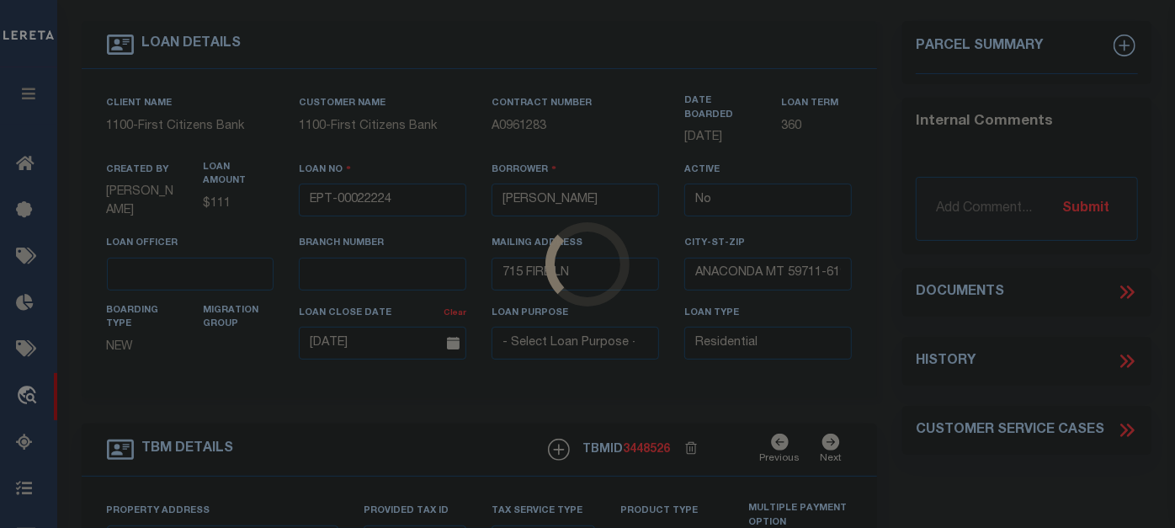
select select "8254"
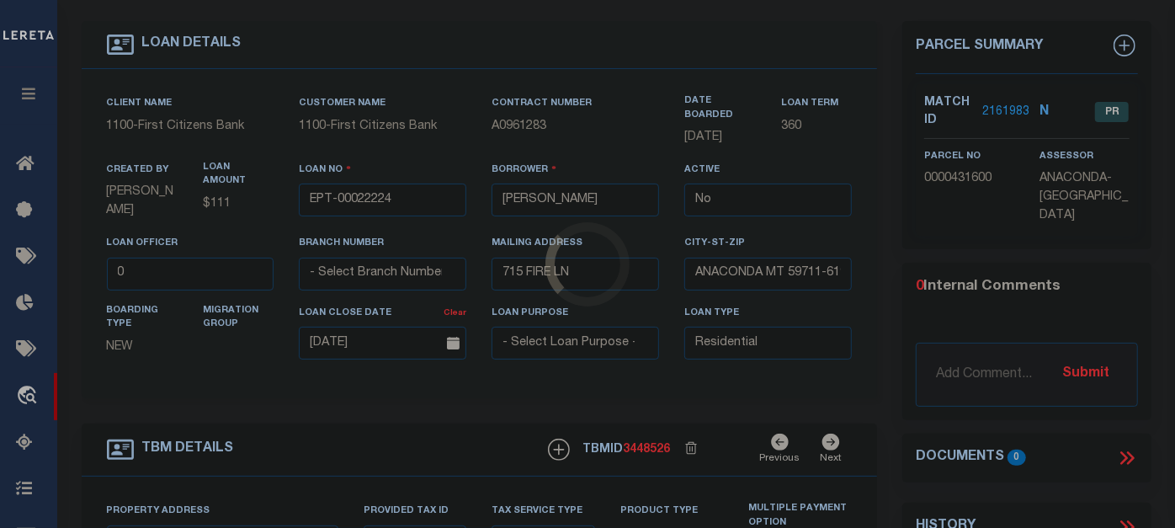
type input "715 FIRE LN"
select select
type input "ANACONDA MT 59711-6198"
type input "MT"
type textarea "[STREET_ADDRESS]"
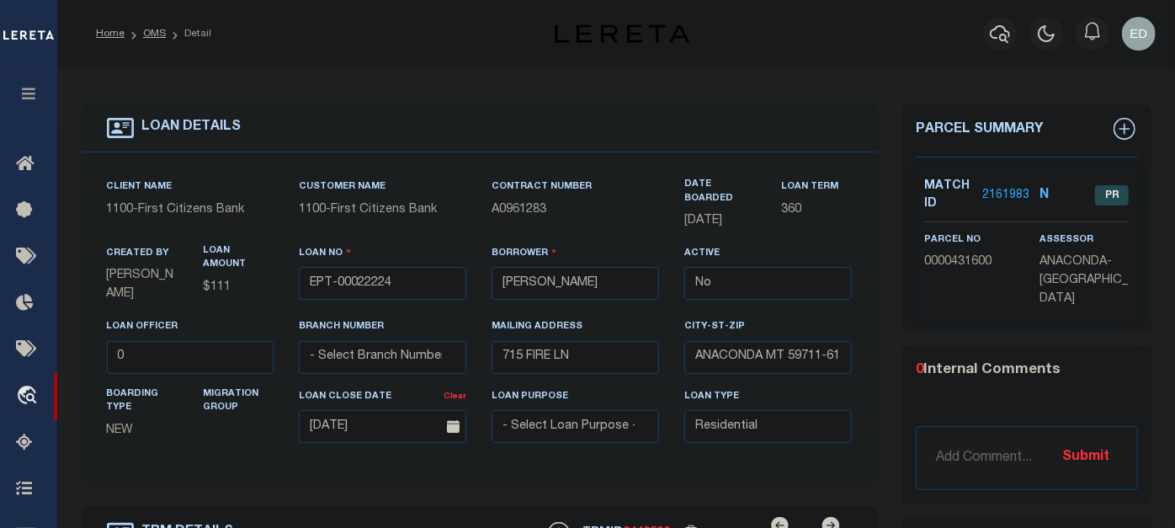
click at [992, 197] on link "2161983" at bounding box center [1005, 196] width 47 height 18
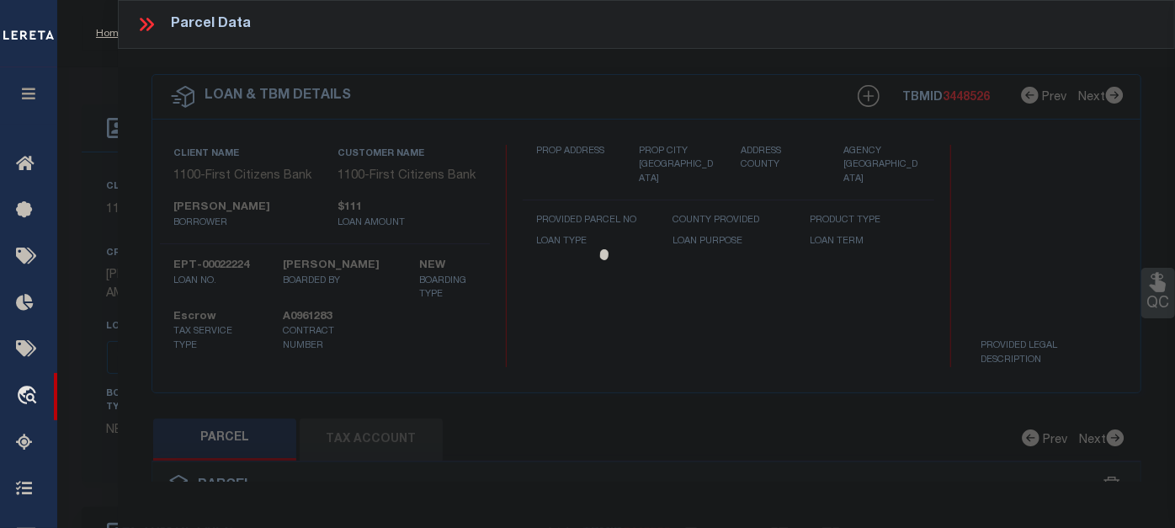
checkbox input "false"
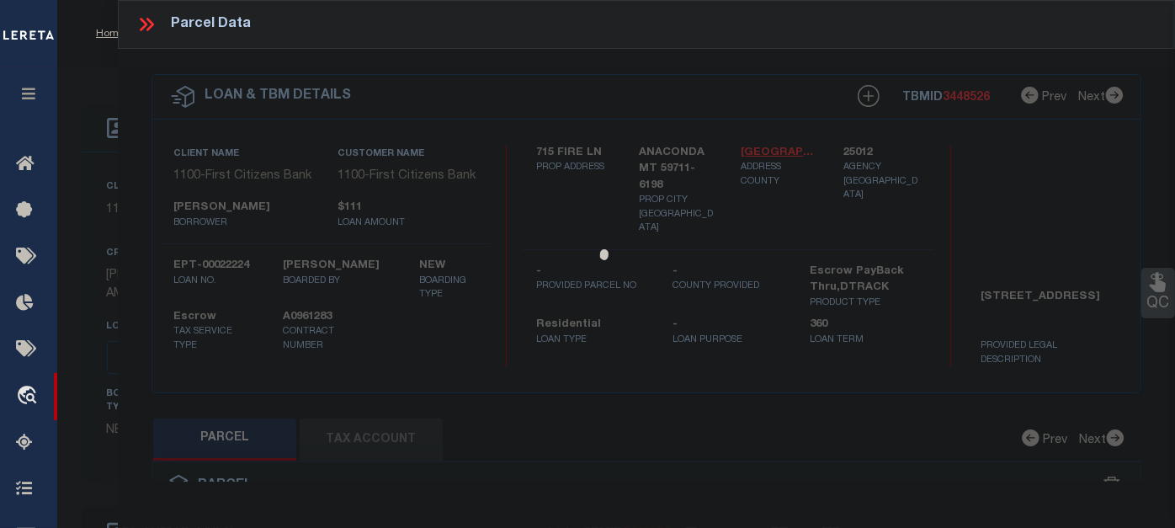
select select "PR"
type input "SCHALK,MICHAEL"
select select "ATL"
select select "ADD"
type input "715 FIRE LN"
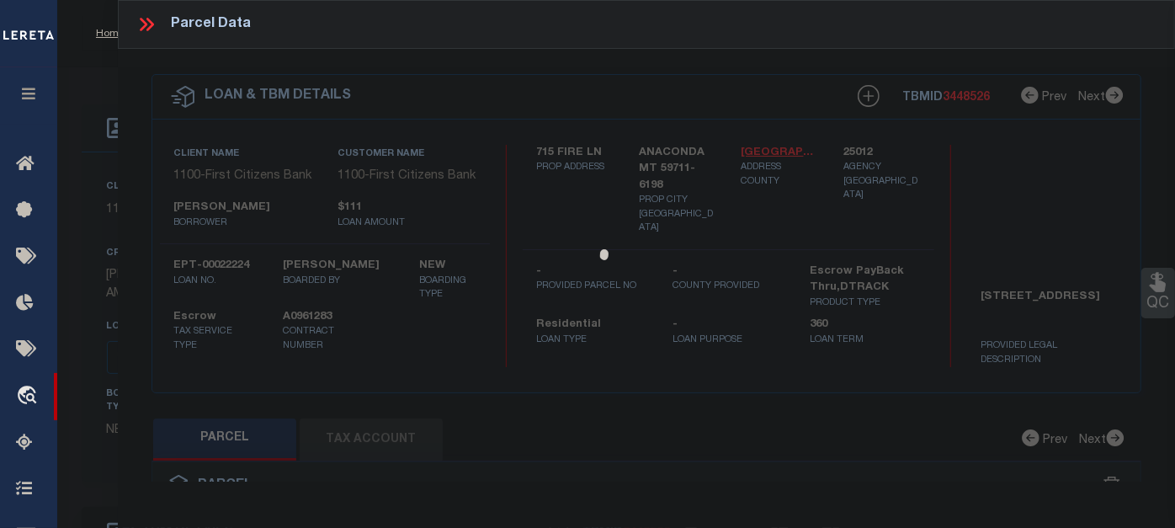
type input "ANACONDA, MT 59711"
type textarea "SUNSET HOMESITES PLAT NO 2, S17, T05 N, R13 W, LOT 10, ACRES 0.675"
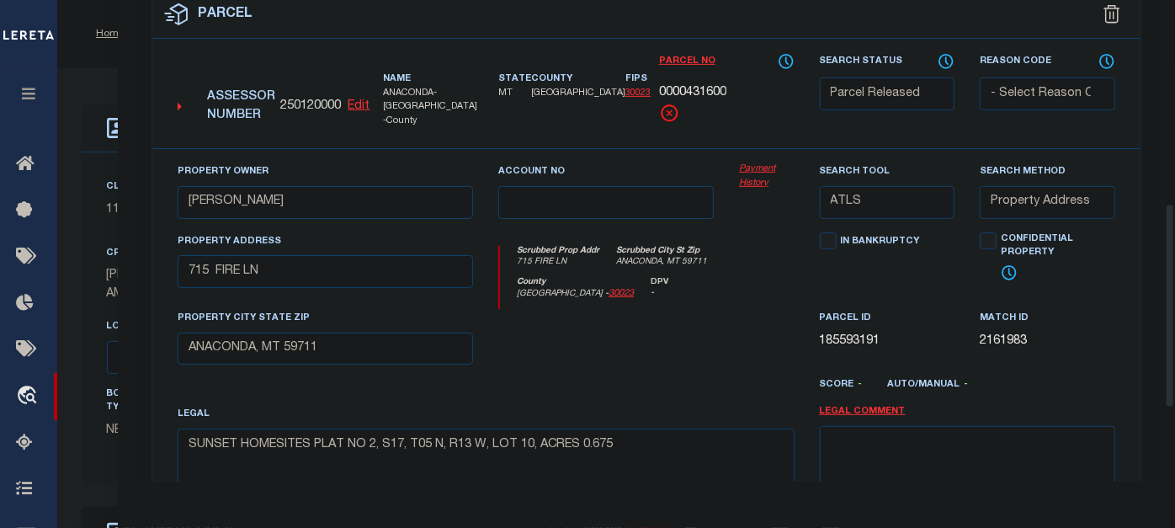
scroll to position [473, 0]
click at [944, 57] on icon at bounding box center [945, 59] width 17 height 19
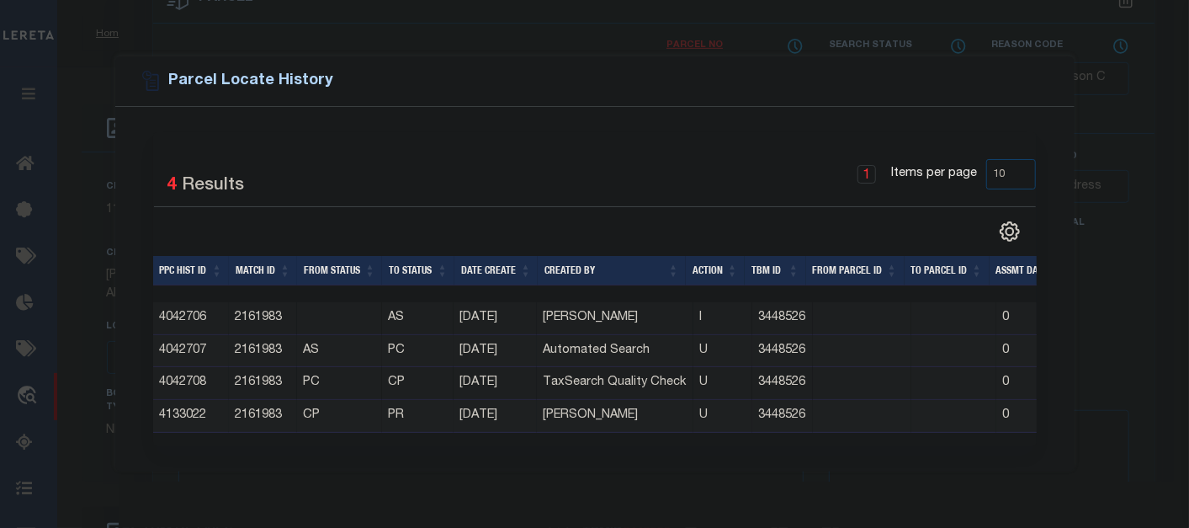
click at [1120, 303] on div "Parcel Locate History Selected 4 Results 1 Items per page 10 25 50 100" at bounding box center [594, 264] width 1189 height 528
click at [1046, 77] on button "Close" at bounding box center [1043, 82] width 22 height 22
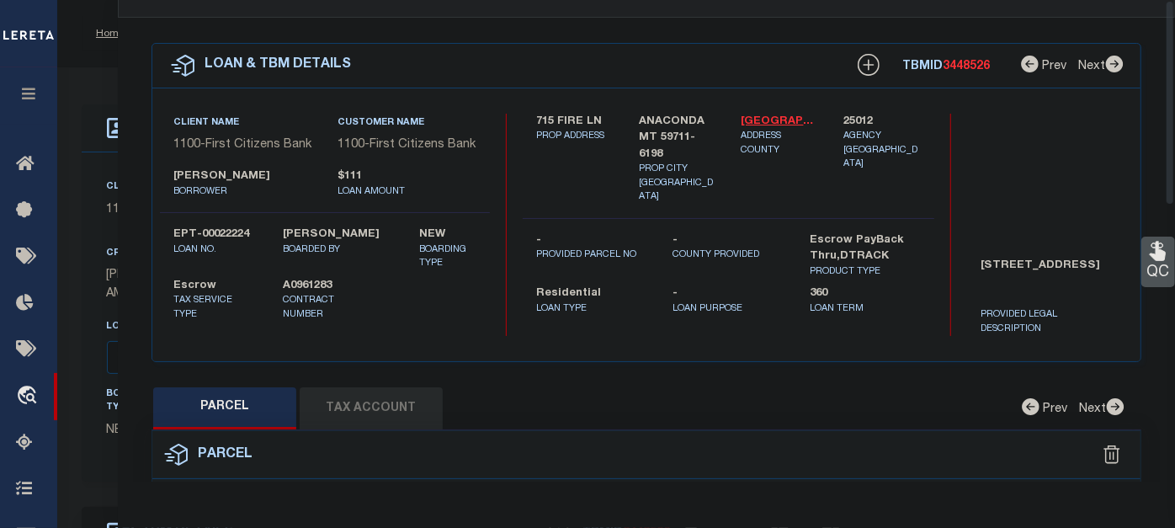
scroll to position [0, 0]
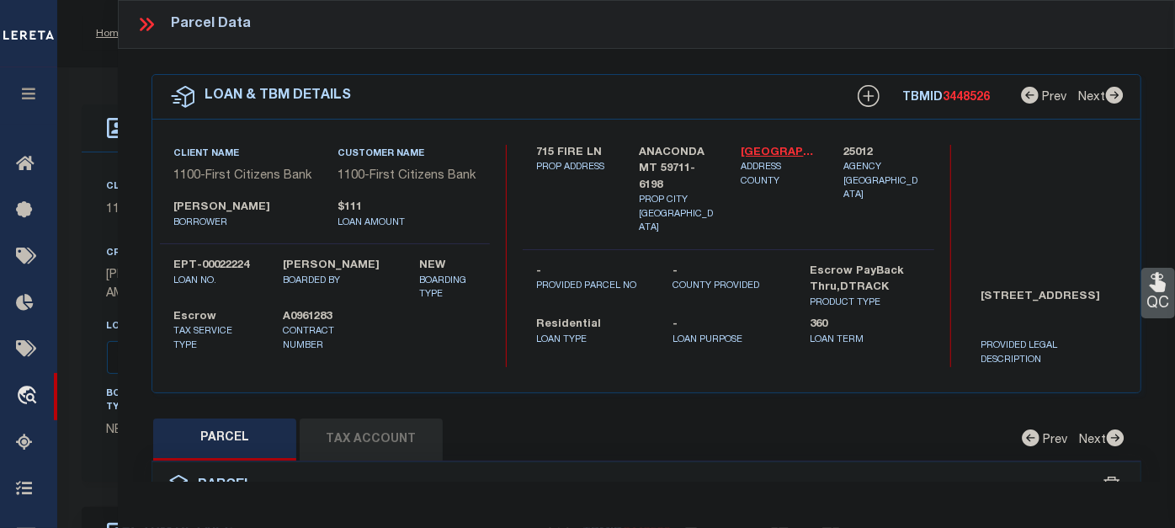
click at [145, 21] on icon at bounding box center [146, 24] width 22 height 22
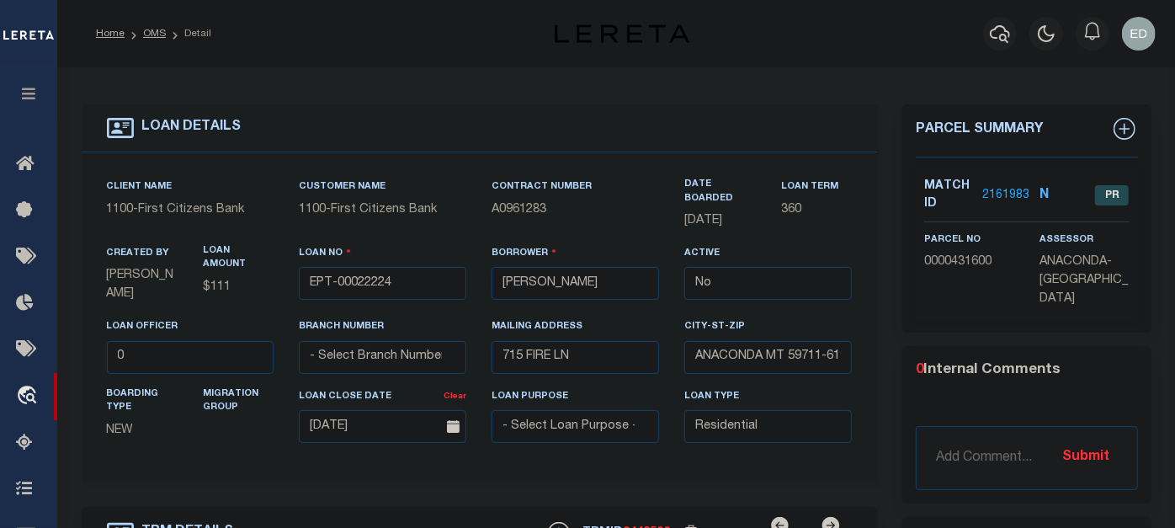
click at [674, 307] on div "Active Yes No" at bounding box center [768, 280] width 193 height 73
click at [627, 152] on div "Client Name 1100 - First Citizens Bank Customer Name 1100 - First Citizens Bank" at bounding box center [480, 316] width 796 height 329
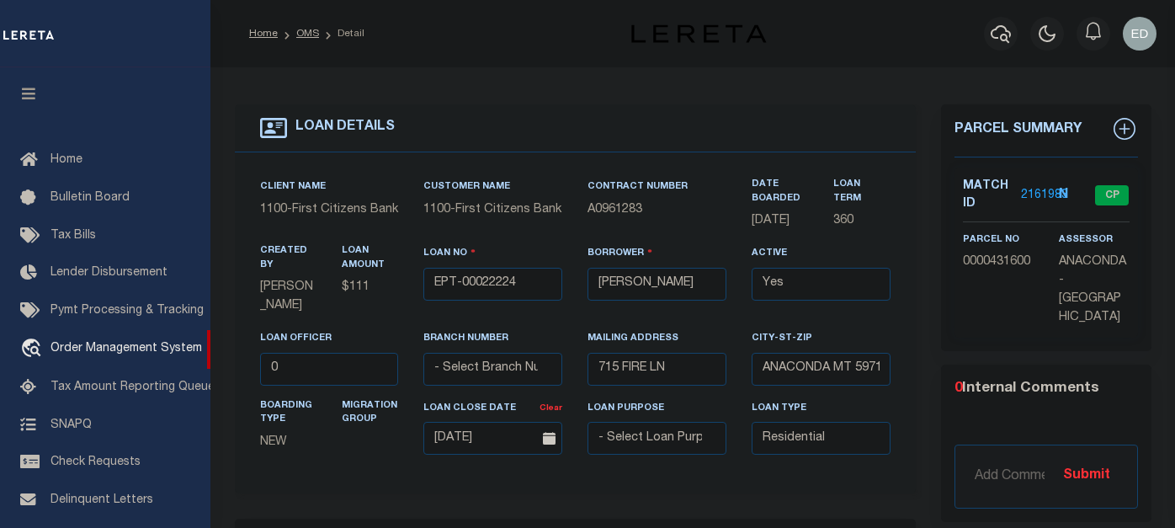
select select "8254"
select select "10"
select select "Escrow"
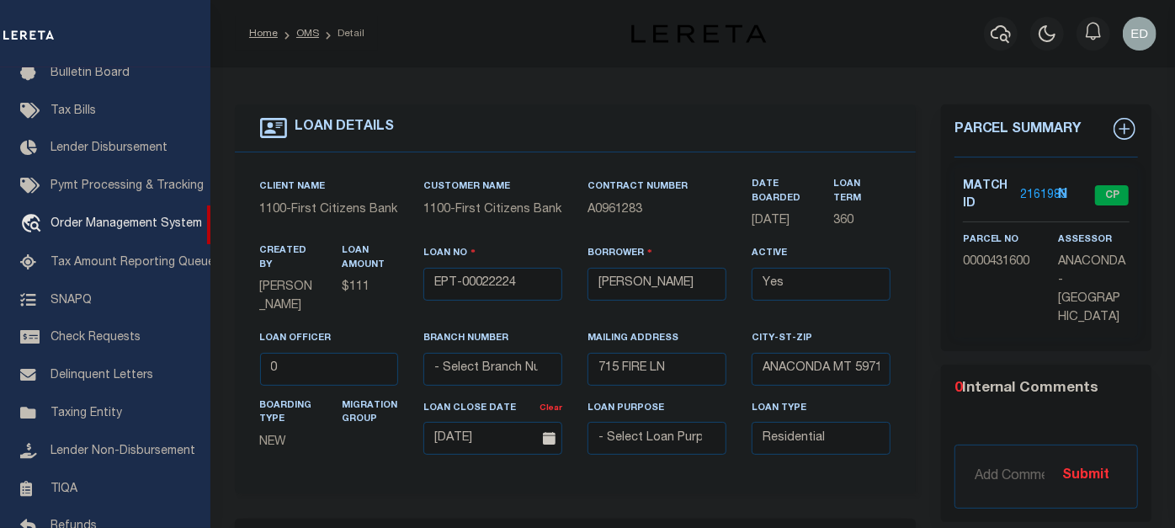
click at [800, 108] on div "LOAN DETAILS" at bounding box center [575, 128] width 681 height 48
click at [724, 122] on div "LOAN DETAILS" at bounding box center [575, 128] width 681 height 48
click at [663, 134] on div "LOAN DETAILS" at bounding box center [575, 128] width 681 height 48
click at [789, 135] on div "LOAN DETAILS" at bounding box center [575, 128] width 681 height 48
click at [693, 141] on div "LOAN DETAILS" at bounding box center [575, 128] width 681 height 48
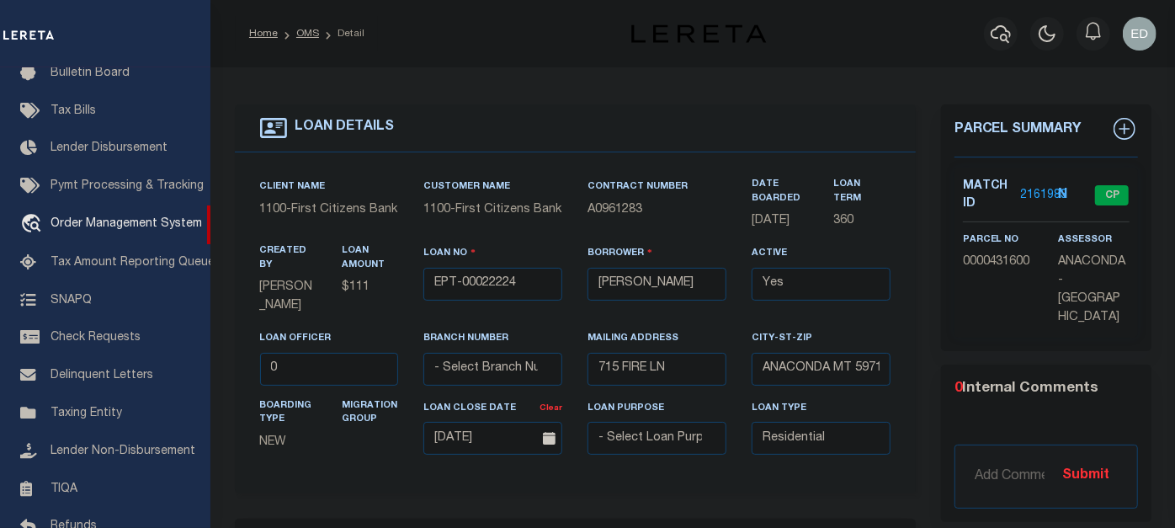
click at [786, 131] on div "LOAN DETAILS" at bounding box center [575, 128] width 681 height 48
click at [701, 122] on div "LOAN DETAILS" at bounding box center [575, 128] width 681 height 48
click at [728, 120] on div "LOAN DETAILS" at bounding box center [575, 128] width 681 height 48
click at [680, 131] on div "LOAN DETAILS" at bounding box center [575, 128] width 681 height 48
click at [803, 132] on div "LOAN DETAILS" at bounding box center [575, 128] width 681 height 48
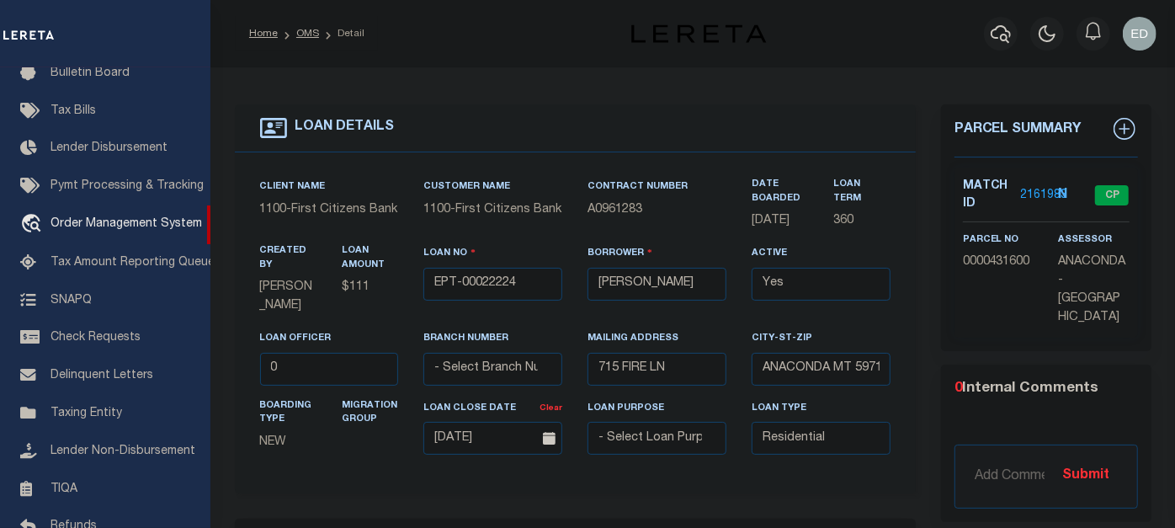
click at [692, 141] on div "LOAN DETAILS" at bounding box center [575, 128] width 681 height 48
click at [758, 148] on div "LOAN DETAILS" at bounding box center [575, 128] width 681 height 48
click at [667, 151] on div "LOAN DETAILS" at bounding box center [575, 128] width 681 height 48
click at [746, 144] on div "LOAN DETAILS" at bounding box center [575, 128] width 681 height 48
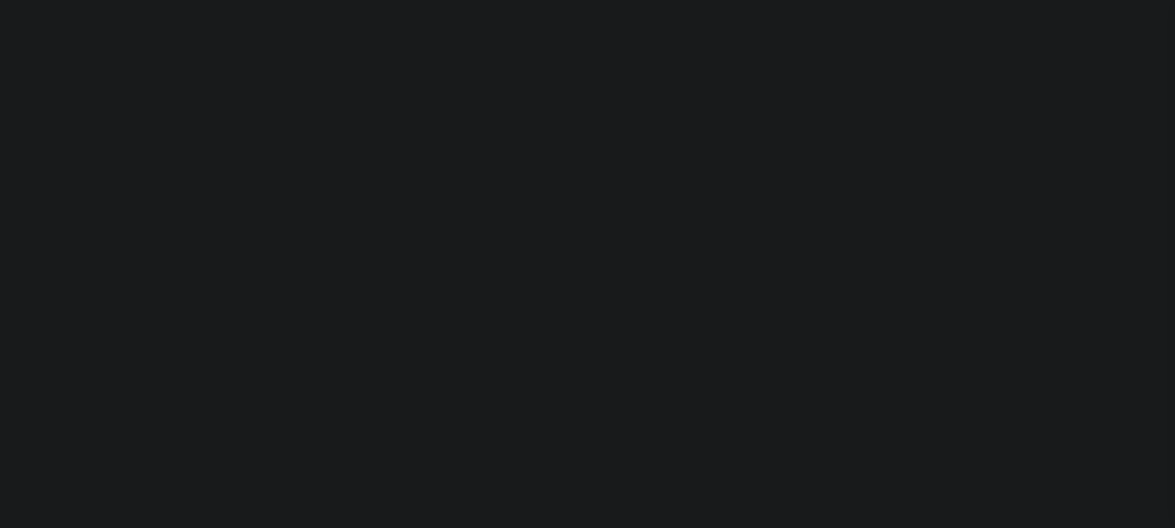
select select "False"
select select "10"
select select "Escrow"
type input "715 FIRE LN"
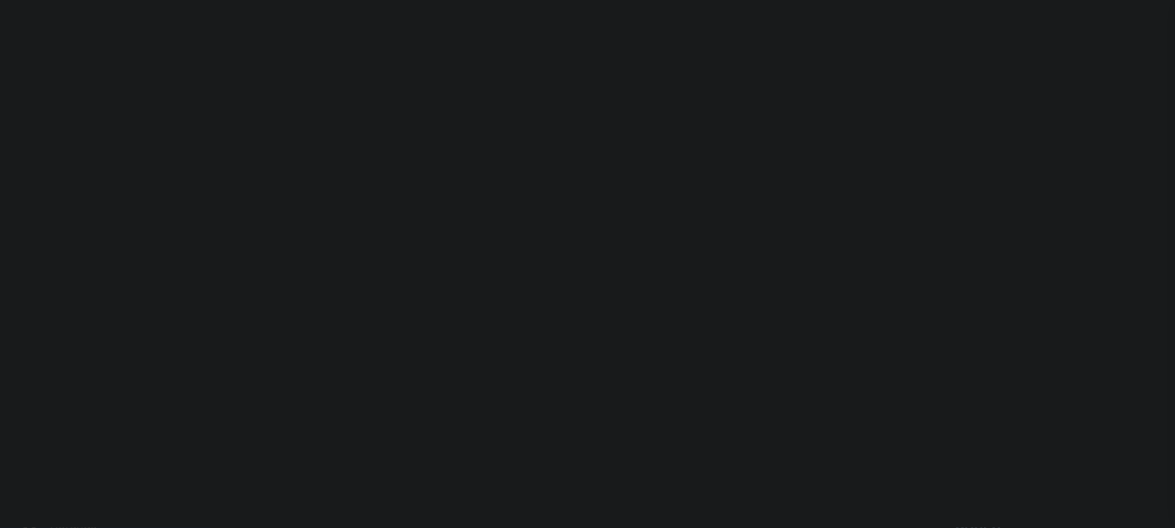
select select
type input "ANACONDA MT 59711-6198"
type input "MT"
type textarea "[STREET_ADDRESS]"
select select "8254"
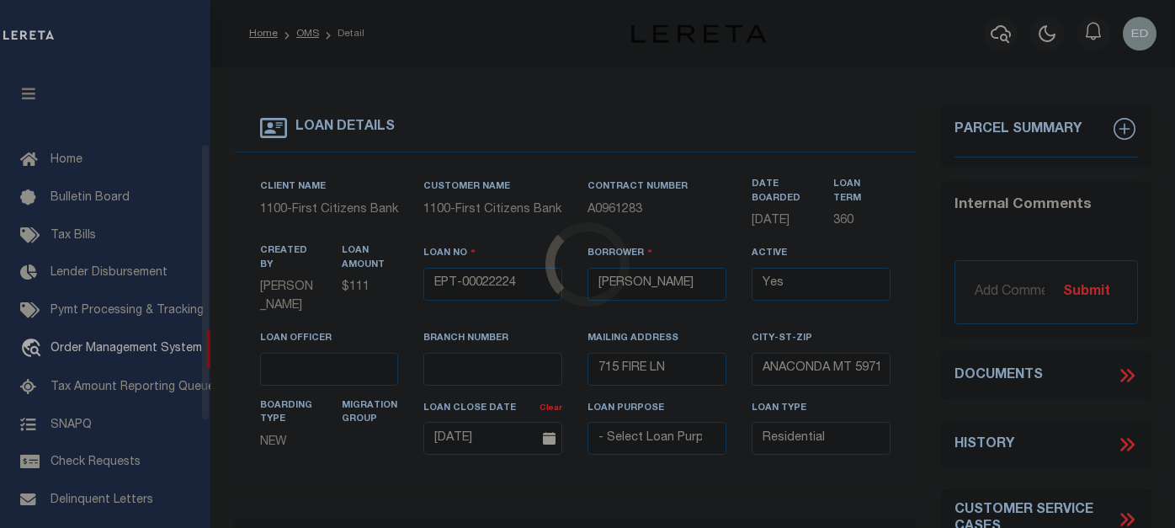
select select "10"
select select "Escrow"
type input "715 FIRE LN"
select select
type input "ANACONDA MT 59711-6198"
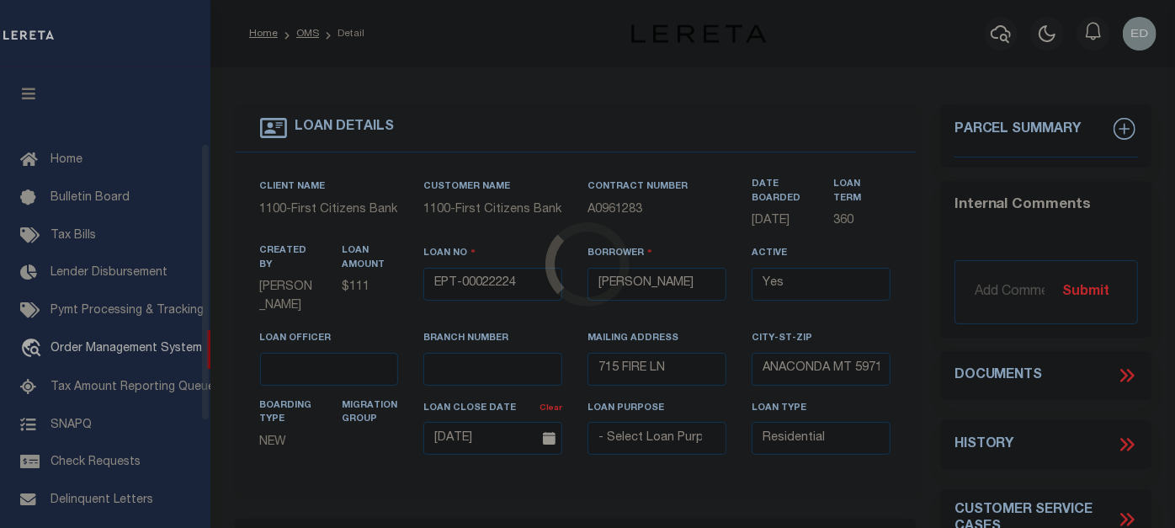
type input "MT"
type textarea "[STREET_ADDRESS]"
select select "8254"
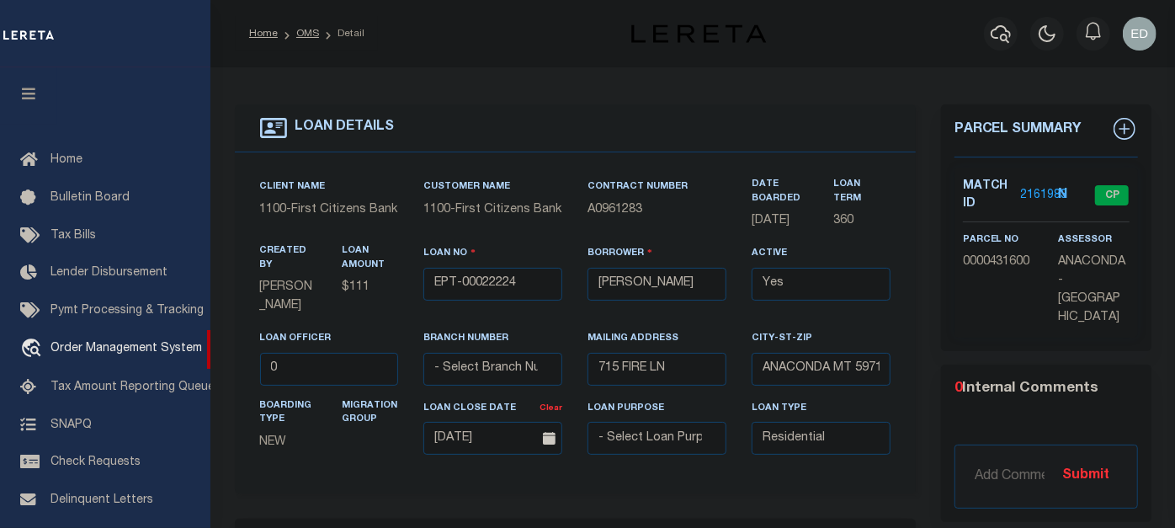
scroll to position [125, 0]
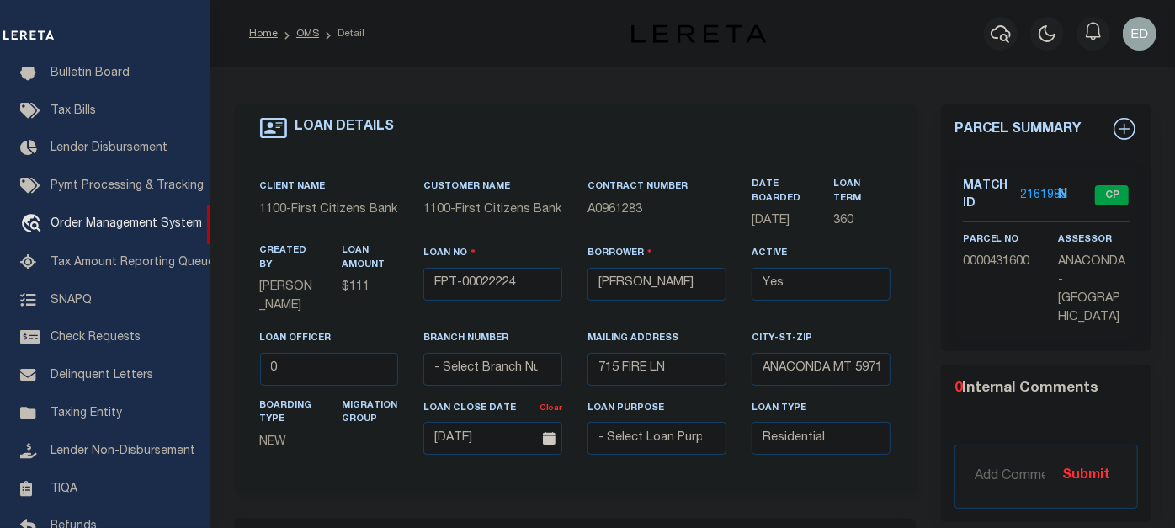
click at [570, 183] on div "Customer Name 1100 - First Citizens Bank" at bounding box center [493, 211] width 164 height 66
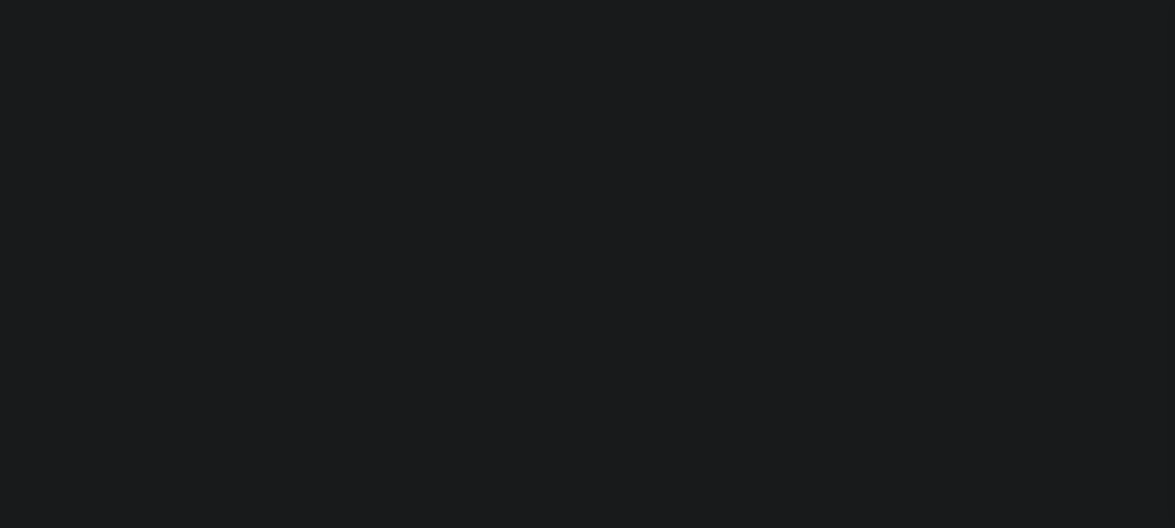
select select "8254"
select select "10"
select select "Escrow"
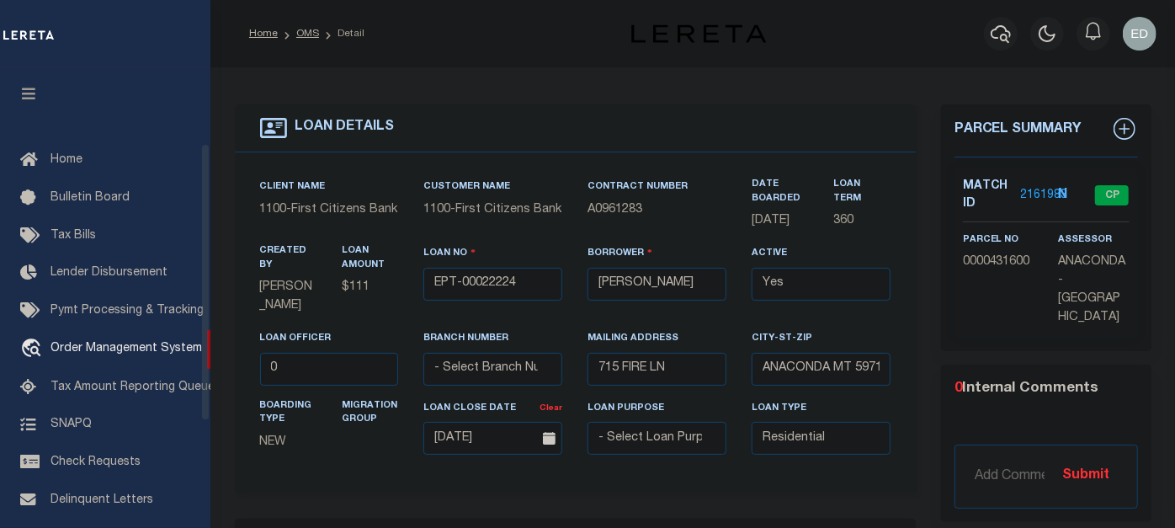
scroll to position [125, 0]
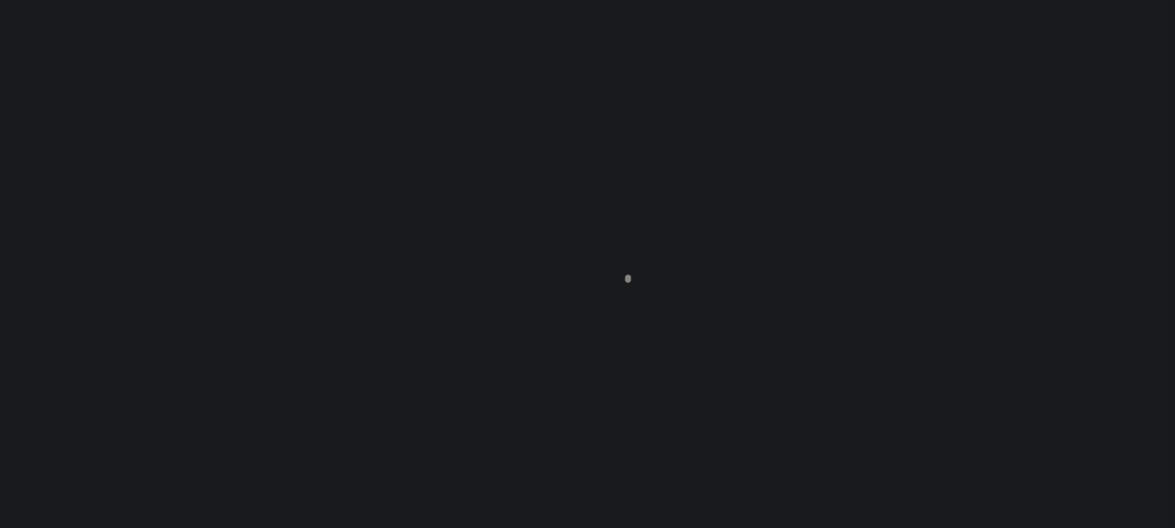
type input "EPT-00022224"
type input "[PERSON_NAME]"
select select "False"
select select
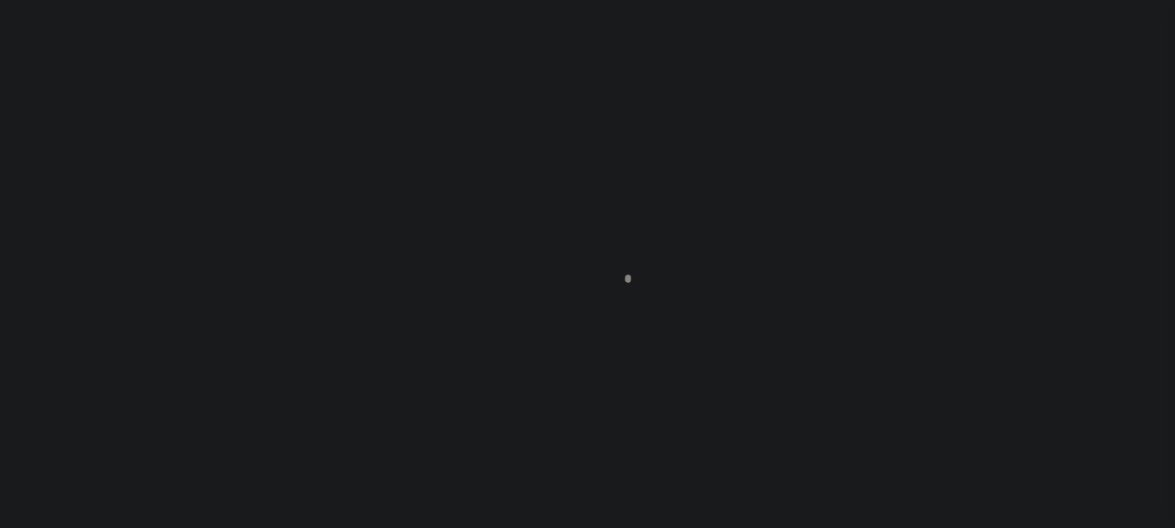
type input "715 FIRE LN"
type input "ANACONDA MT 59711-6198"
type input "[DATE]"
select select "10"
select select "Escrow"
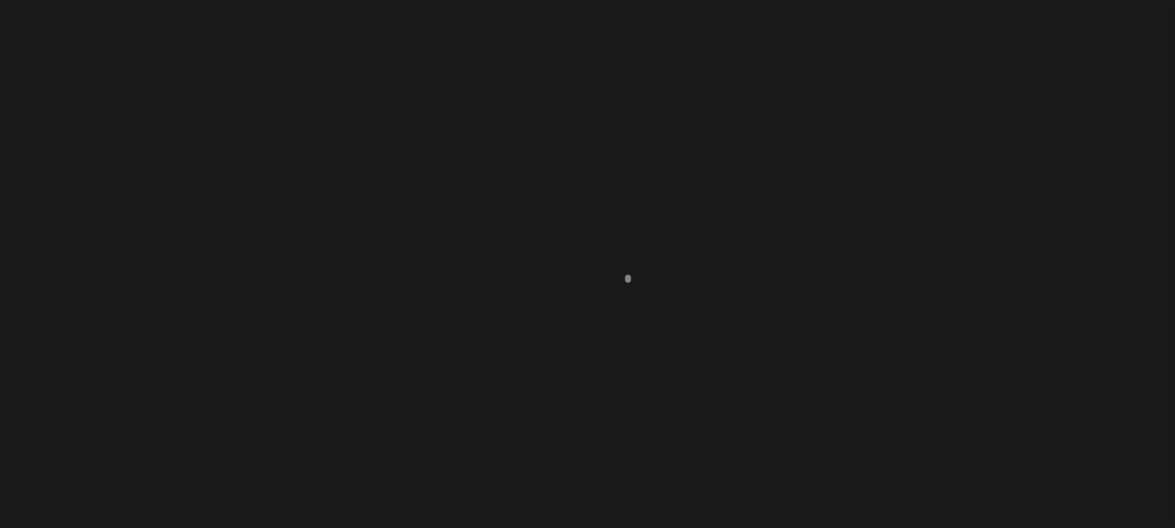
scroll to position [125, 0]
type input "715 FIRE LN"
select select
type input "ANACONDA MT 59711-6198"
type input "MT"
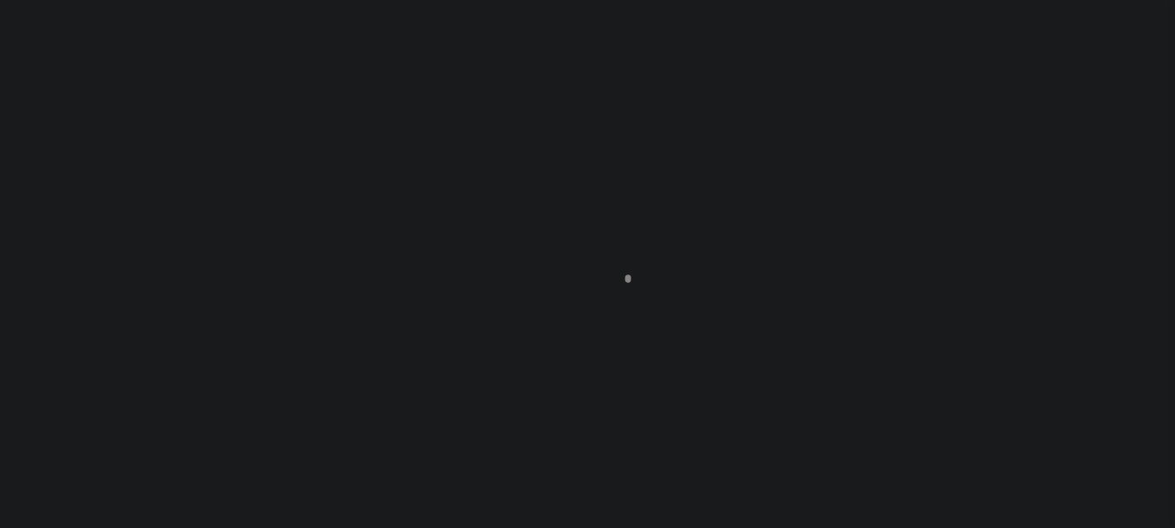
type textarea "[STREET_ADDRESS]"
select select "8254"
select select "10"
select select "Escrow"
type input "715 FIRE LN"
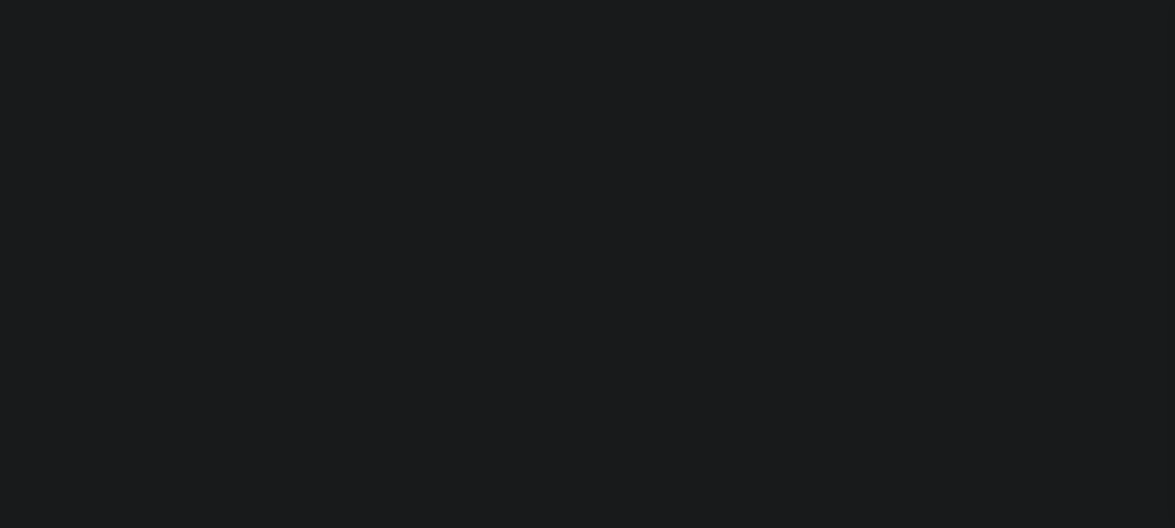
select select
type input "ANACONDA MT 59711-6198"
type input "MT"
type textarea "715 Fire LN Anaconda MT 59711-6198"
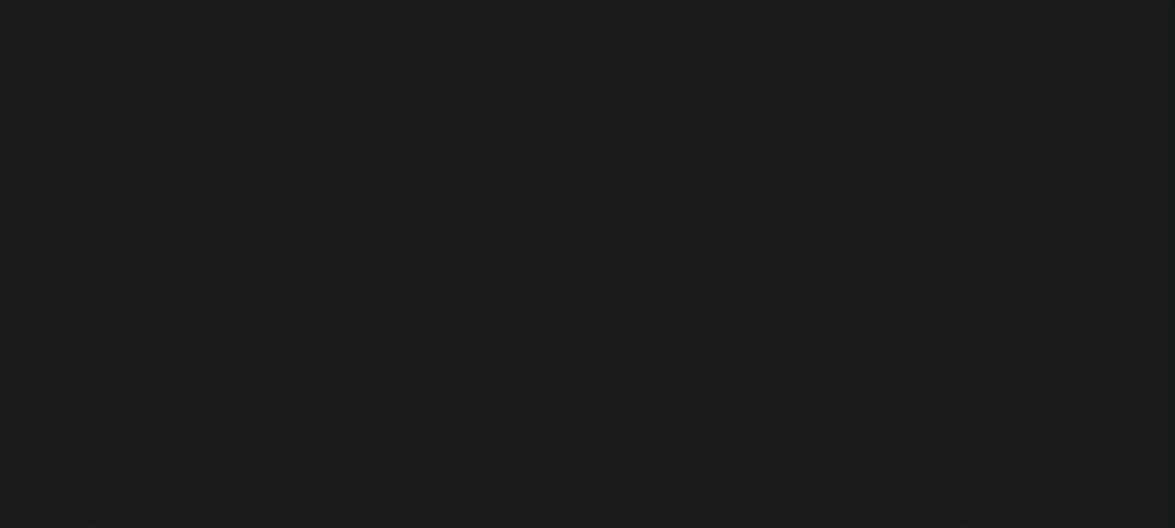
select select "8254"
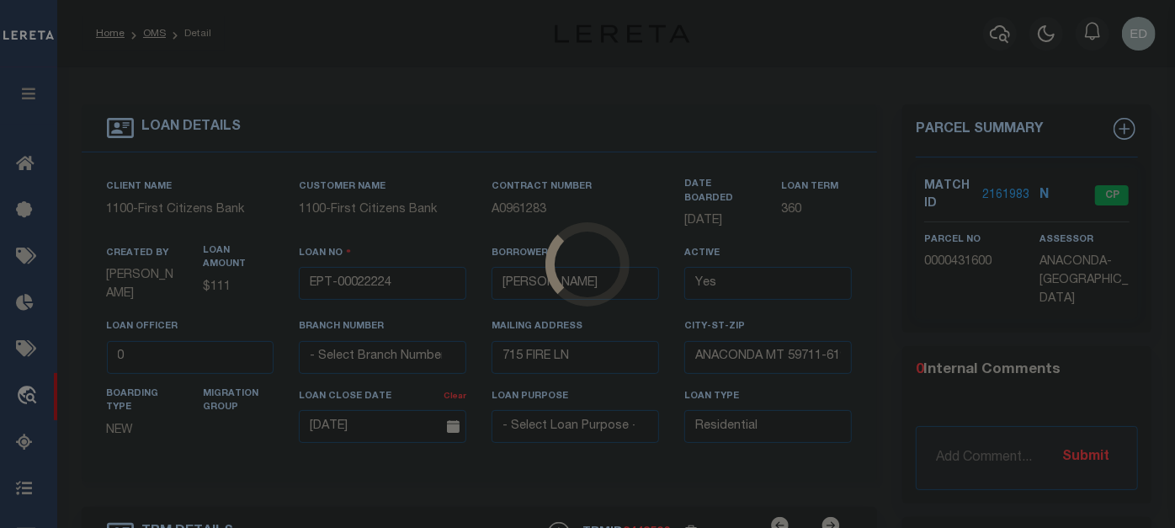
type input "104717800"
type input "10115 [PERSON_NAME] LLC"
select select
type input "[STREET_ADDRESS]"
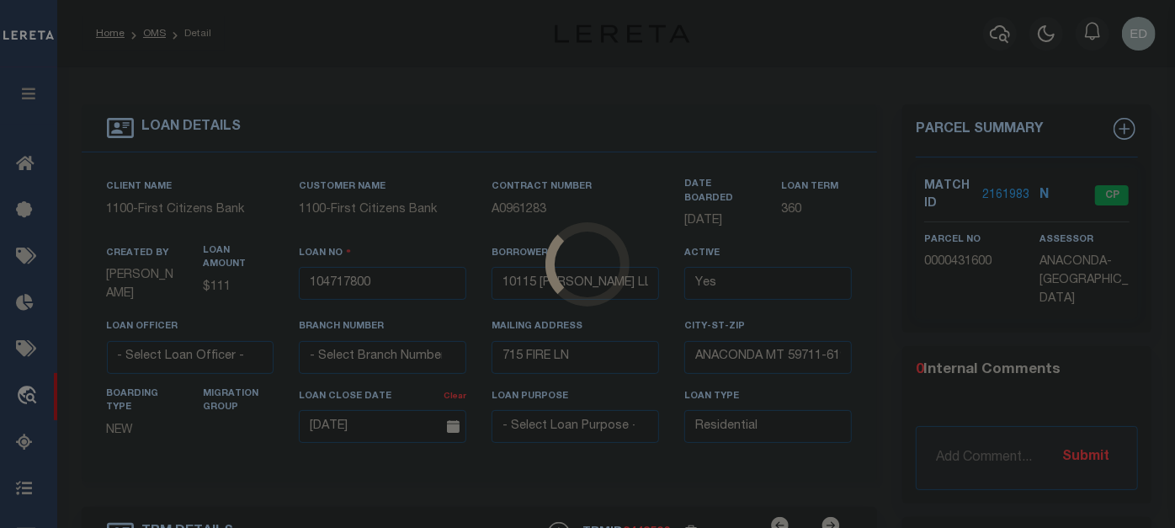
type input "[GEOGRAPHIC_DATA]"
select select "400"
select select
select select "NonEscrow"
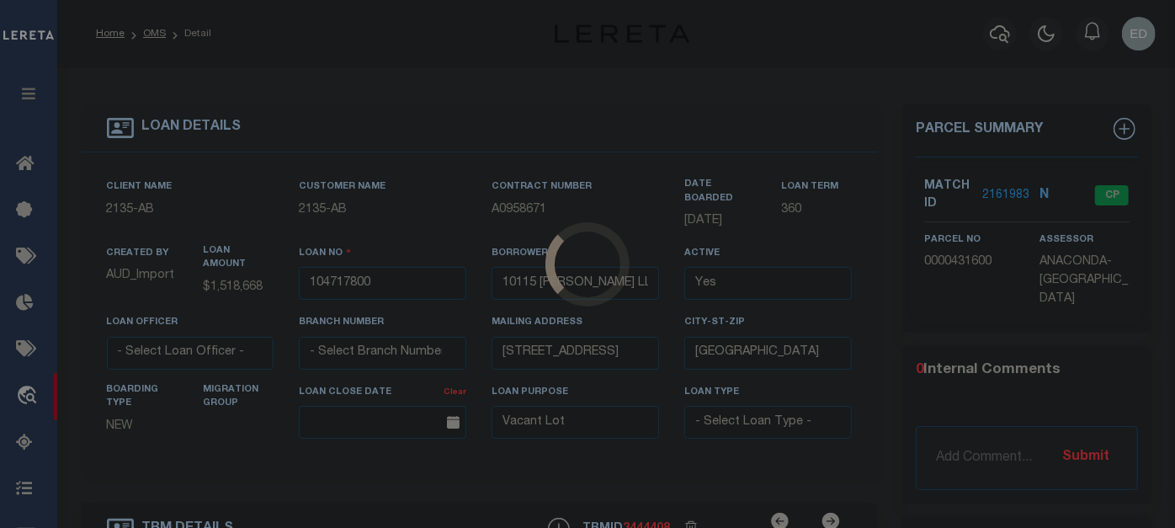
type input "[STREET_ADDRESS][PERSON_NAME]"
select select
type input "SUGAR LAND TX 77498"
type input "[GEOGRAPHIC_DATA]"
select select
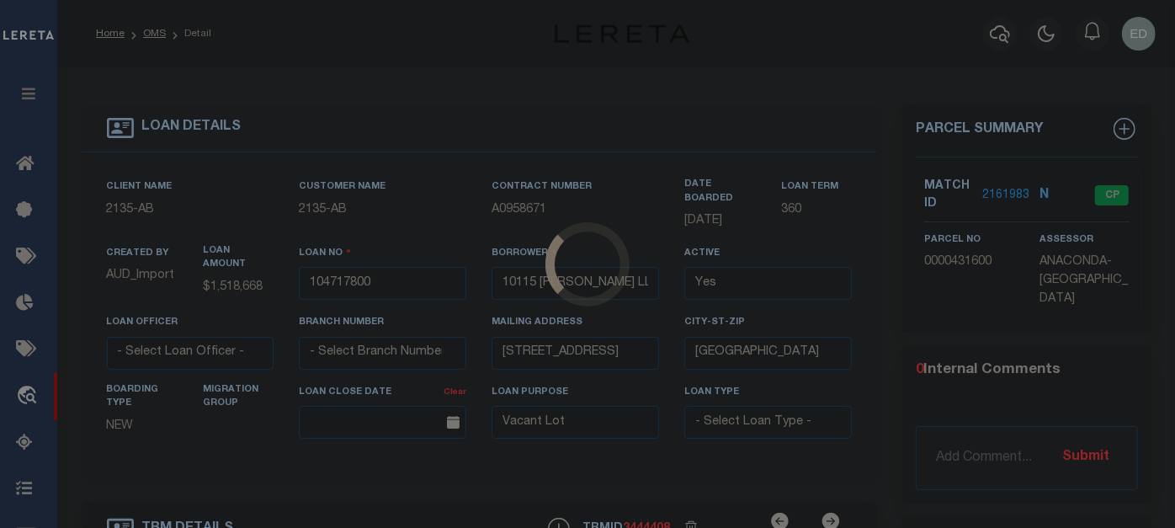
type textarea "UNRESTRICTED A BLK 1 [PERSON_NAME] SUB"
select select "22686"
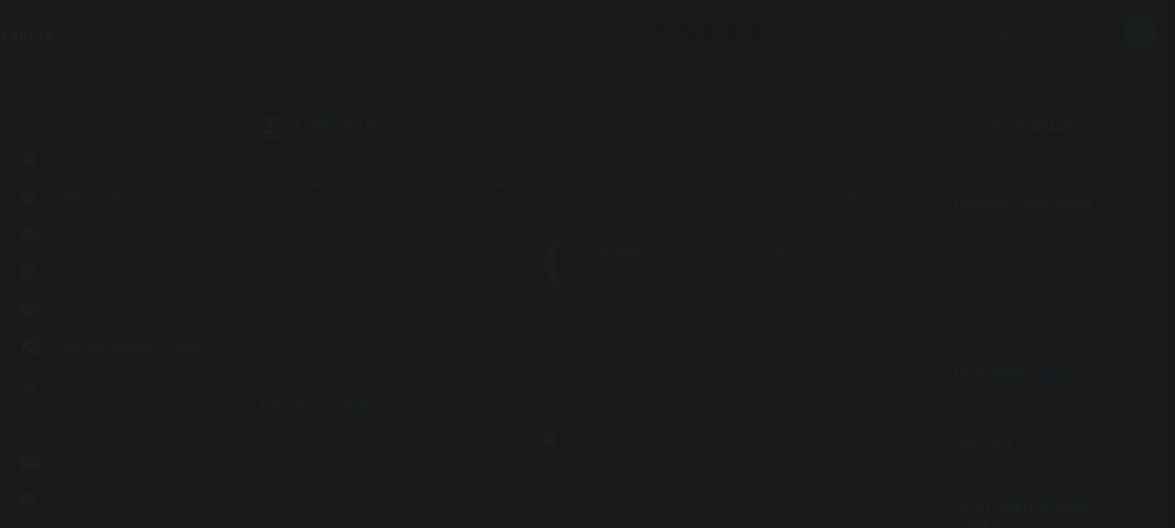
select select "False"
select select "43963"
select select "22686"
select select "400"
select select "NonEscrow"
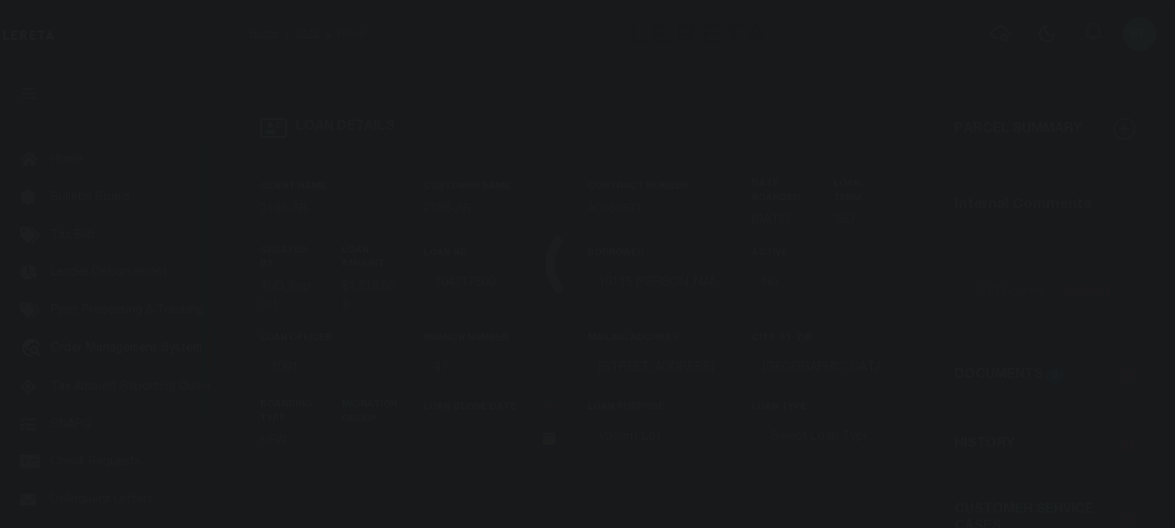
type input "[STREET_ADDRESS][PERSON_NAME]"
select select
type input "SUGAR LAND TX 77498"
type input "[GEOGRAPHIC_DATA]"
select select
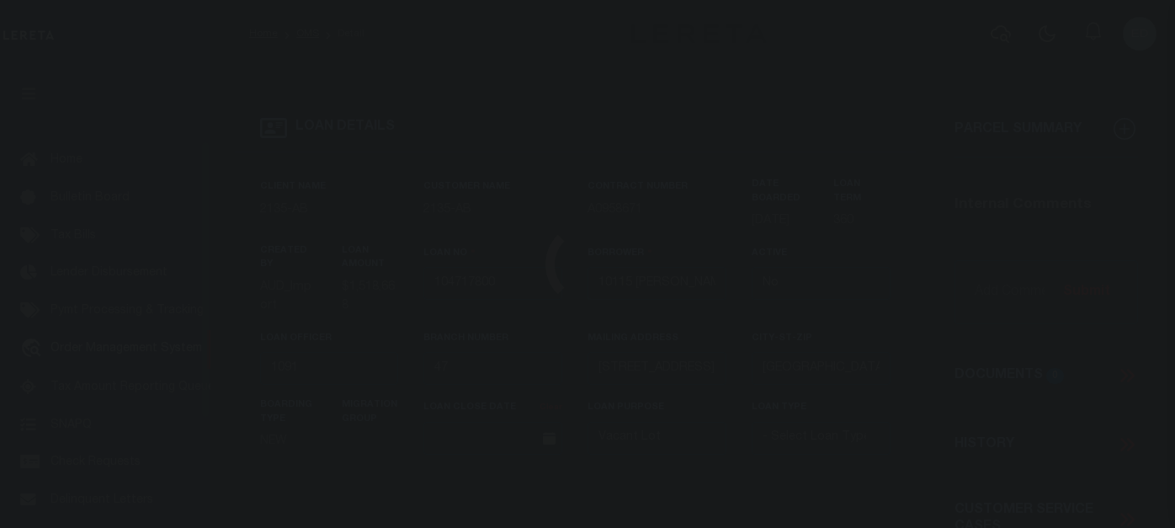
type textarea "UNRESTRICTED A BLK 1 [PERSON_NAME] SUB"
type input "104717800"
type input "10115 [PERSON_NAME] LLC"
select select
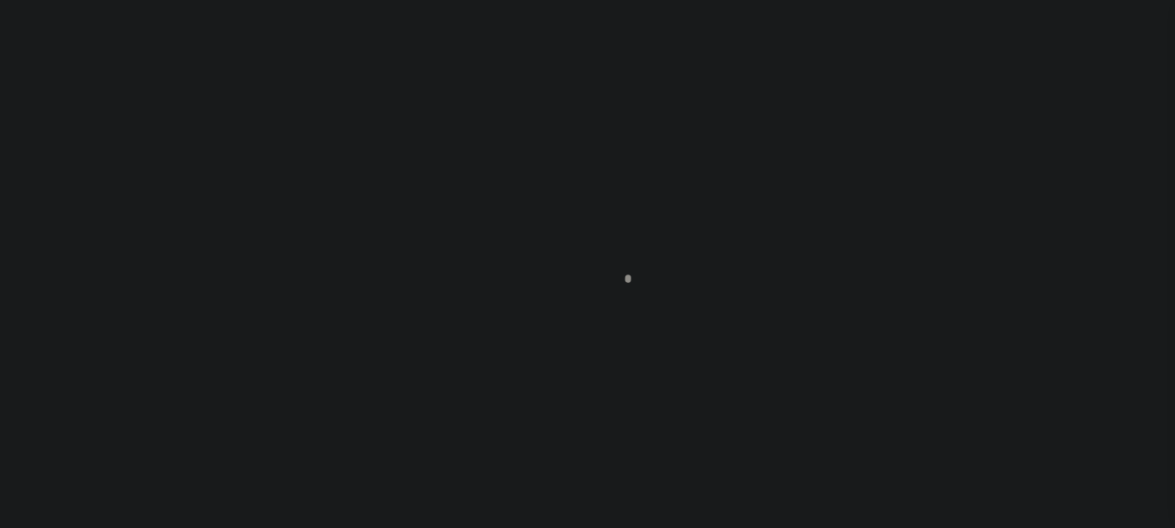
select select
type input "[STREET_ADDRESS]"
type input "[GEOGRAPHIC_DATA]"
select select "400"
select select "NonEscrow"
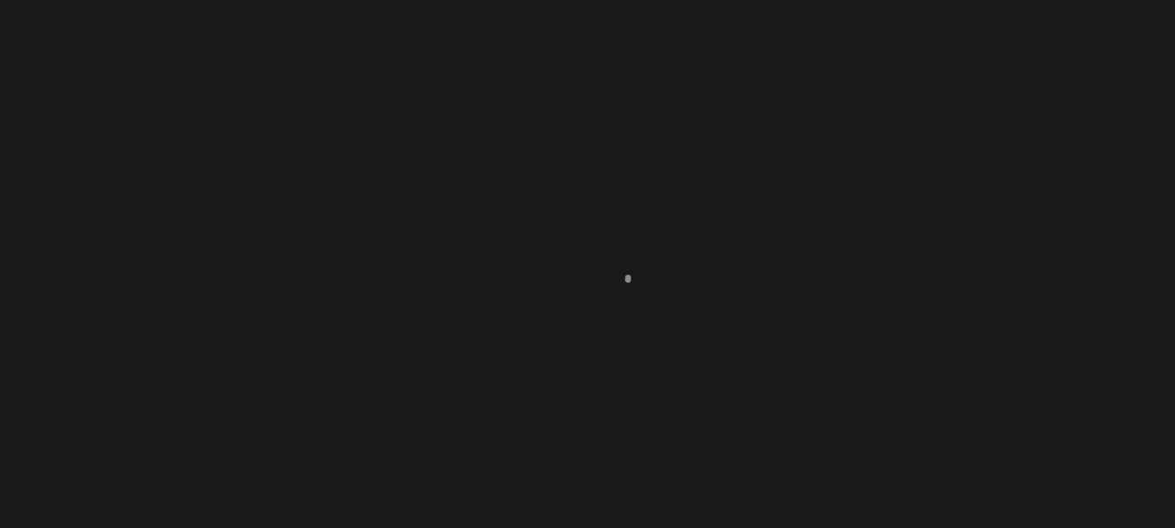
scroll to position [125, 0]
select select "43963"
select select "22686"
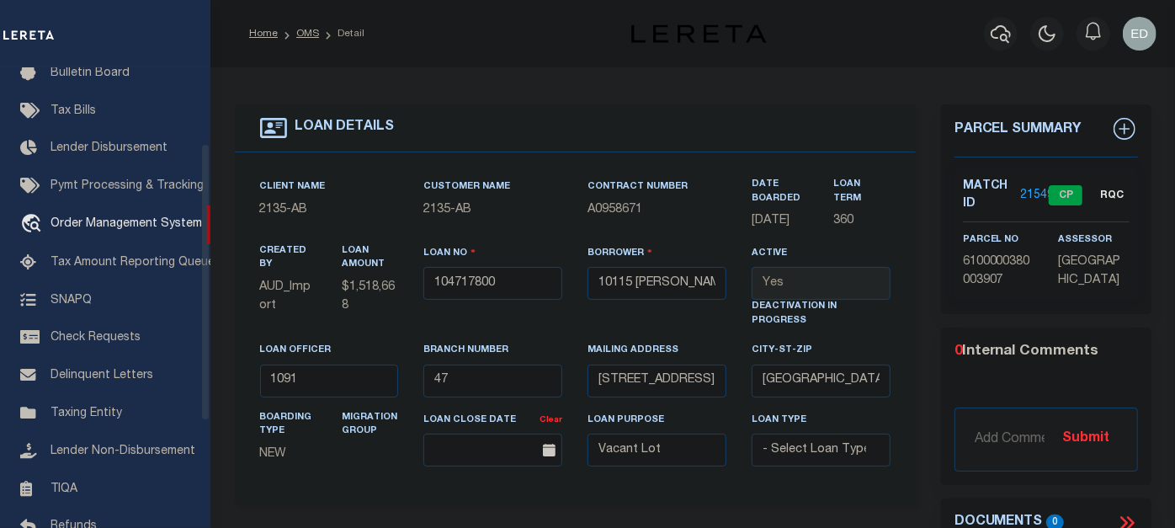
type input "[STREET_ADDRESS][PERSON_NAME]"
select select
type input "SUGAR LAND TX 77498"
type input "[GEOGRAPHIC_DATA]"
select select
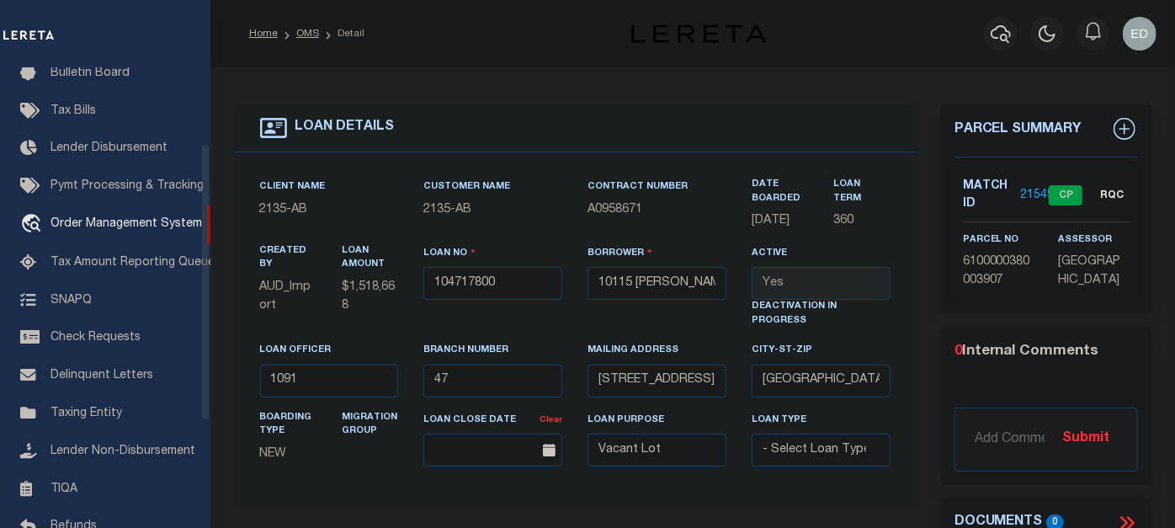
type textarea "UNRESTRICTED A BLK 1 [PERSON_NAME] SUB"
click at [746, 123] on div "LOAN DETAILS" at bounding box center [575, 128] width 681 height 48
click at [728, 220] on div "Contract Number A0958671" at bounding box center [657, 211] width 164 height 66
click at [728, 168] on div "Client Name 2135 - AB Customer Name 2135 - AB Contract Number A0958671 360" at bounding box center [575, 328] width 681 height 353
click at [728, 163] on div "Client Name 2135 - AB Customer Name 2135 - AB Contract Number A0958671 360" at bounding box center [575, 328] width 681 height 353
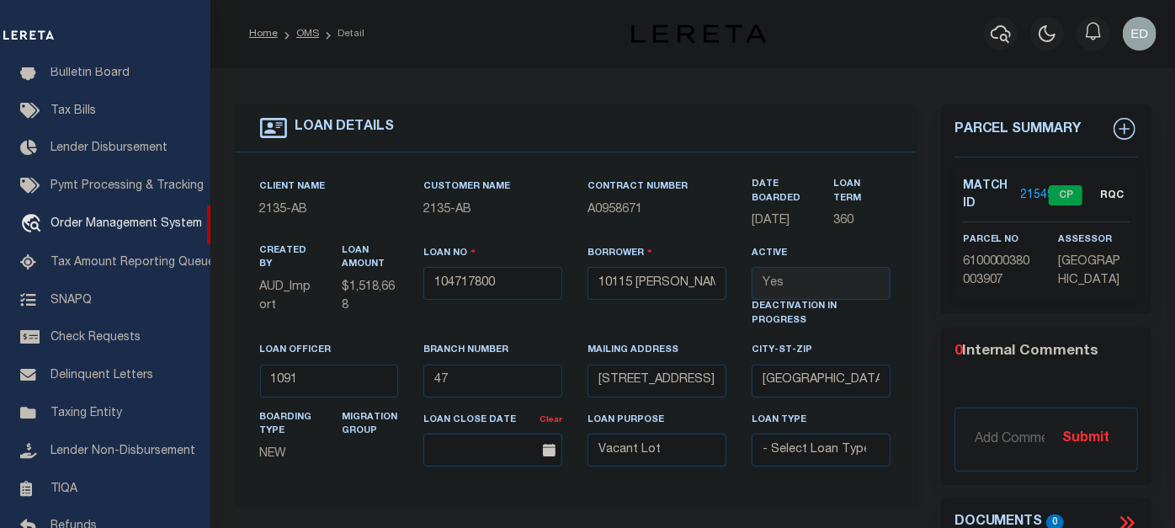
click at [733, 135] on div "LOAN DETAILS" at bounding box center [575, 128] width 681 height 48
click at [685, 135] on div "LOAN DETAILS" at bounding box center [575, 128] width 681 height 48
click at [772, 125] on div "LOAN DETAILS" at bounding box center [575, 128] width 681 height 48
click at [676, 126] on div "LOAN DETAILS" at bounding box center [575, 128] width 681 height 48
click at [775, 122] on div "LOAN DETAILS" at bounding box center [575, 128] width 681 height 48
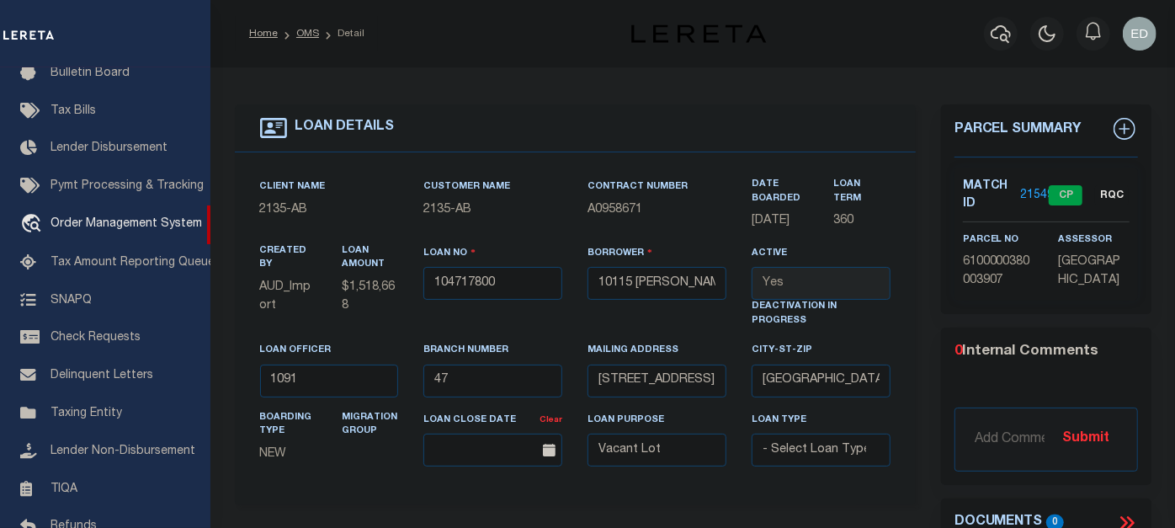
click at [691, 128] on div "LOAN DETAILS" at bounding box center [575, 128] width 681 height 48
click at [774, 126] on div "LOAN DETAILS" at bounding box center [575, 128] width 681 height 48
click at [707, 126] on div "LOAN DETAILS" at bounding box center [575, 128] width 681 height 48
click at [716, 125] on div "LOAN DETAILS" at bounding box center [575, 128] width 681 height 48
click at [688, 125] on div "LOAN DETAILS" at bounding box center [575, 128] width 681 height 48
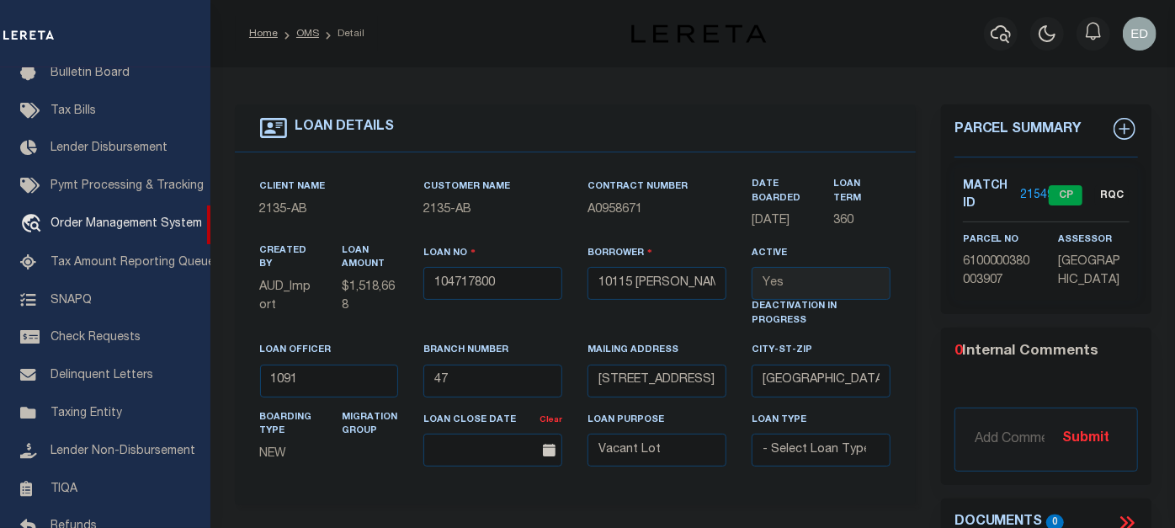
click at [699, 125] on div "LOAN DETAILS" at bounding box center [575, 128] width 681 height 48
click at [668, 125] on div "LOAN DETAILS" at bounding box center [575, 128] width 681 height 48
click at [715, 120] on div "LOAN DETAILS" at bounding box center [575, 128] width 681 height 48
click at [649, 122] on div "LOAN DETAILS" at bounding box center [575, 128] width 681 height 48
click at [770, 118] on div "LOAN DETAILS" at bounding box center [575, 128] width 681 height 48
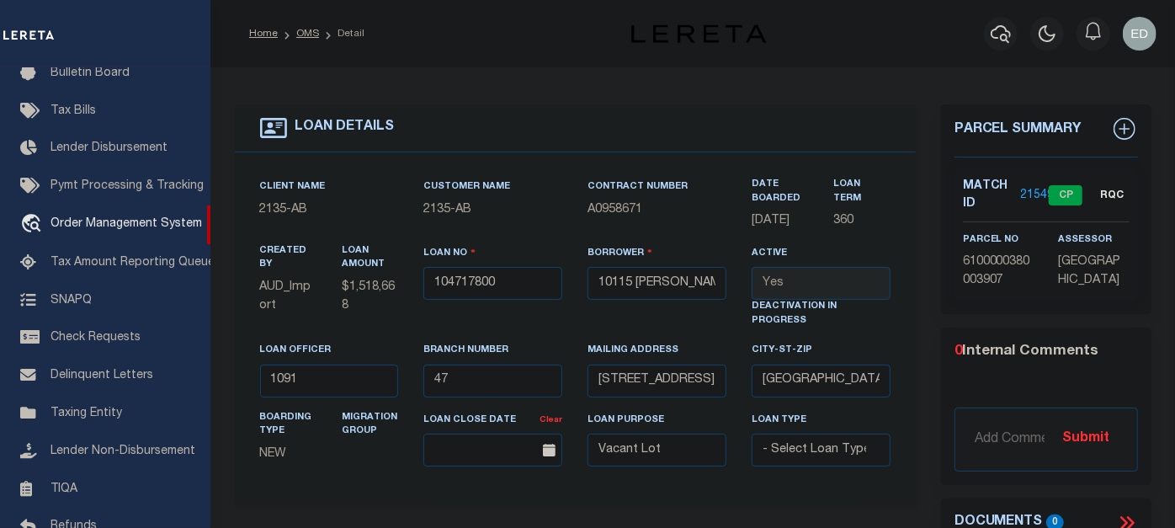
click at [681, 125] on div "LOAN DETAILS" at bounding box center [575, 128] width 681 height 48
click at [762, 125] on div "LOAN DETAILS" at bounding box center [575, 128] width 681 height 48
click at [688, 131] on div "LOAN DETAILS" at bounding box center [575, 128] width 681 height 48
click at [783, 135] on div "LOAN DETAILS" at bounding box center [575, 128] width 681 height 48
click at [693, 133] on div "LOAN DETAILS" at bounding box center [575, 128] width 681 height 48
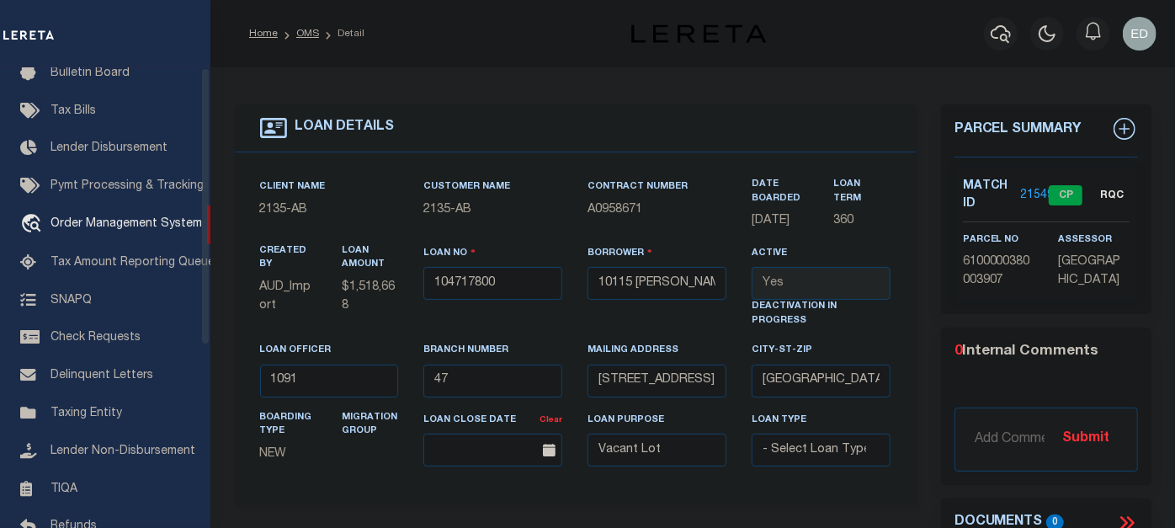
scroll to position [0, 0]
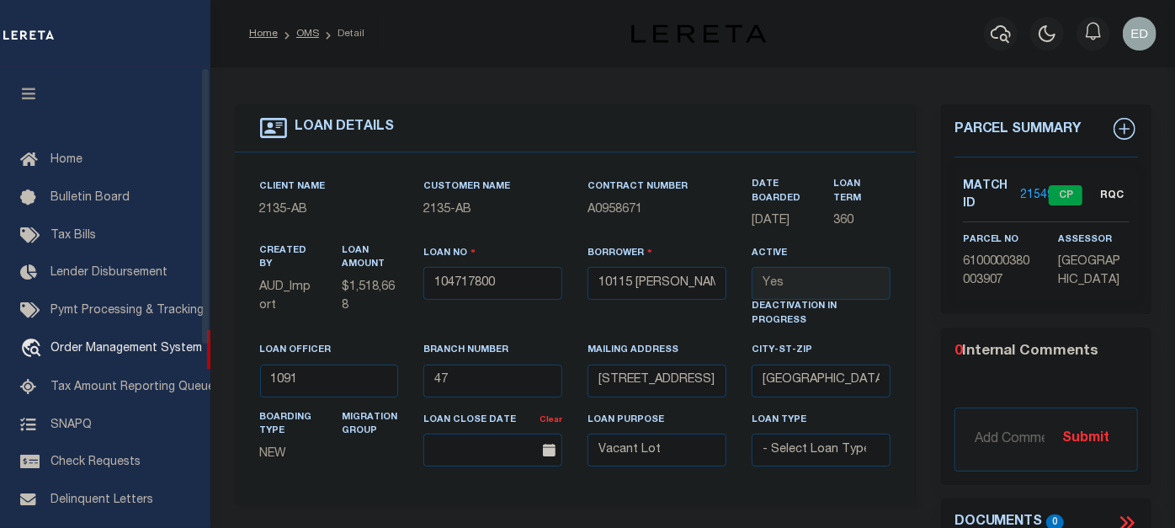
click at [30, 89] on icon "button" at bounding box center [28, 93] width 19 height 15
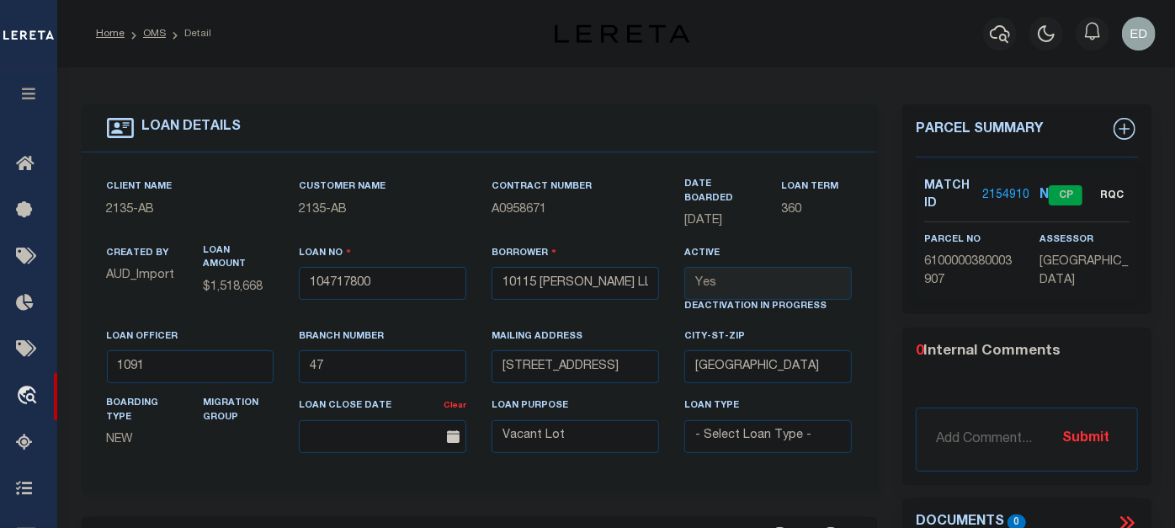
click at [530, 130] on div "LOAN DETAILS" at bounding box center [480, 128] width 796 height 48
click at [253, 368] on select "- Select Loan Officer - 1091 1144 1182 1201 1221 1331 1415 1436 1438 1461 1502 …" at bounding box center [190, 366] width 167 height 33
click at [107, 352] on select "- Select Loan Officer - 1091 1144 1182 1201 1221 1331 1415 1436 1438 1461 1502 …" at bounding box center [190, 366] width 167 height 33
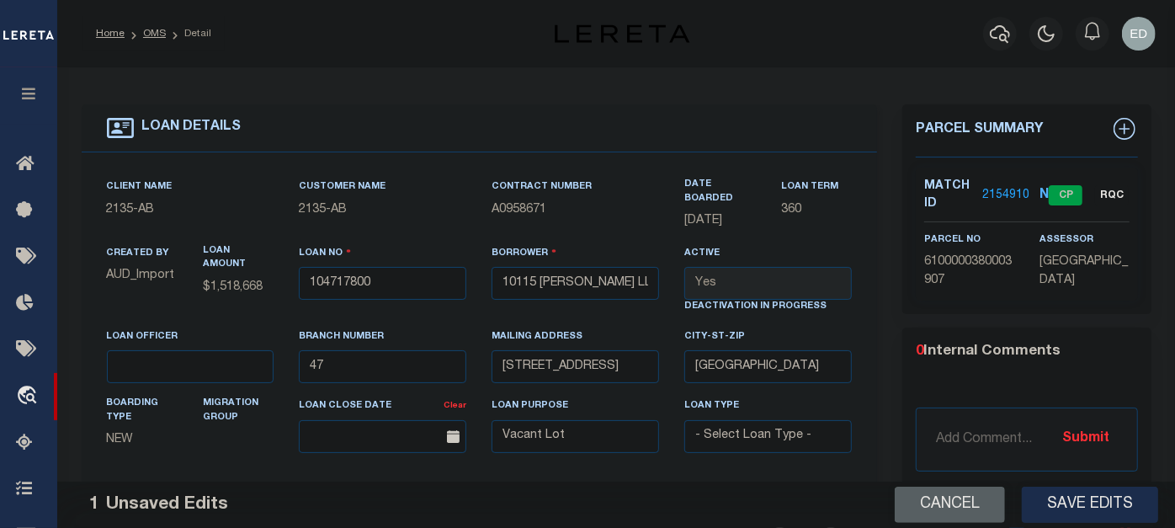
click at [253, 368] on select "- Select Loan Officer - 1091 1144 1182 1201 1221 1331 1415 1436 1438 1461 1502 …" at bounding box center [190, 366] width 167 height 33
click at [107, 352] on select "- Select Loan Officer - 1091 1144 1182 1201 1221 1331 1415 1436 1438 1461 1502 …" at bounding box center [190, 366] width 167 height 33
click at [254, 366] on select "- Select Loan Officer - 1091 1144 1182 1201 1221 1331 1415 1436 1438 1461 1502 …" at bounding box center [190, 366] width 167 height 33
select select "7398"
click at [107, 352] on select "- Select Loan Officer - 1091 1144 1182 1201 1221 1331 1415 1436 1438 1461 1502 …" at bounding box center [190, 366] width 167 height 33
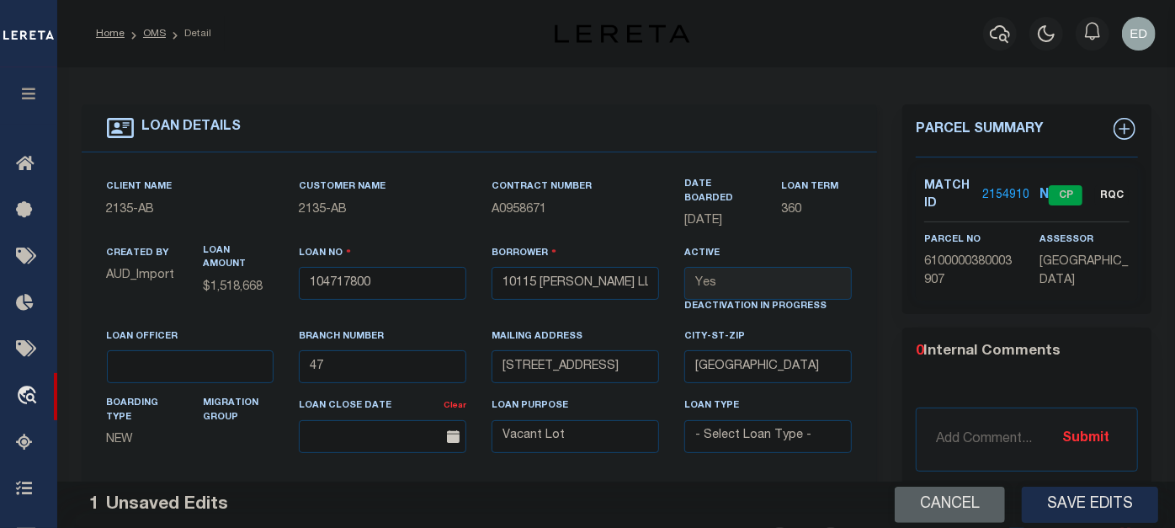
click at [280, 329] on div "Loan Officer - Select Loan Officer - 1091 1144 1182 1201 1221 1331 1415 1436 14…" at bounding box center [190, 361] width 193 height 69
click at [220, 368] on select "- Select Loan Officer - 1091 1144 1182 1201 1221 1331 1415 1436 1438 1461 1502 …" at bounding box center [190, 366] width 167 height 33
click at [242, 360] on select "- Select Loan Officer - 1091 1144 1182 1201 1221 1331 1415 1436 1438 1461 1502 …" at bounding box center [190, 366] width 167 height 33
click at [481, 228] on div "Contract Number A0958671" at bounding box center [575, 211] width 193 height 66
click at [469, 208] on div "Customer Name 2135 - AB" at bounding box center [382, 211] width 193 height 66
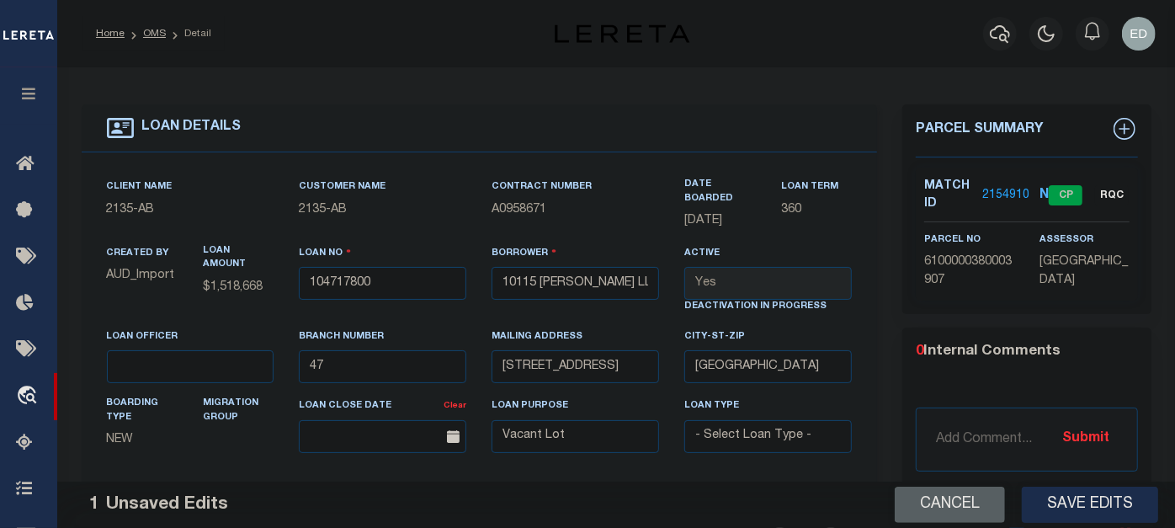
click at [255, 376] on select "- Select Loan Officer - 1091 1144 1182 1201 1221 1331 1415 1436 1438 1461 1502 …" at bounding box center [190, 366] width 167 height 33
click at [250, 370] on select "- Select Loan Officer - 1091 1144 1182 1201 1221 1331 1415 1436 1438 1461 1502 …" at bounding box center [190, 366] width 167 height 33
